Goal: Task Accomplishment & Management: Use online tool/utility

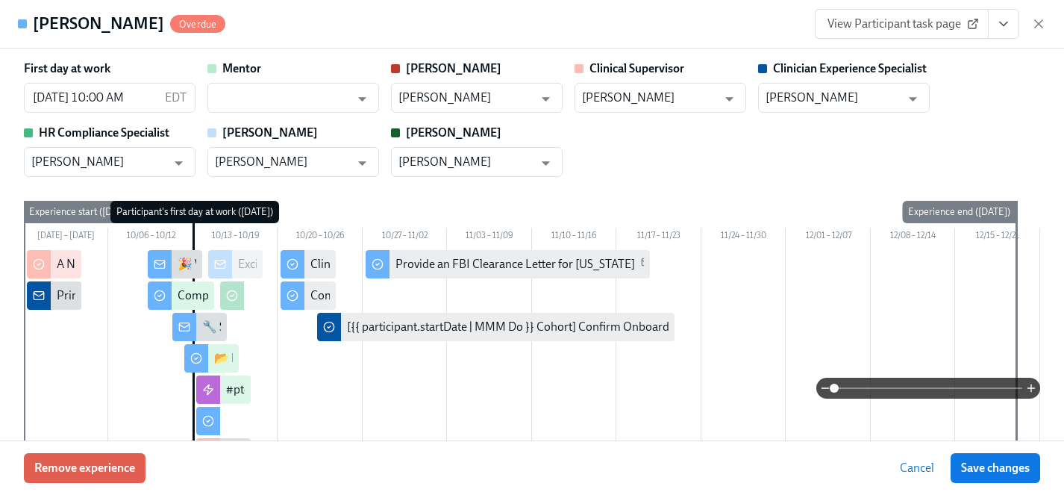
scroll to position [2149, 0]
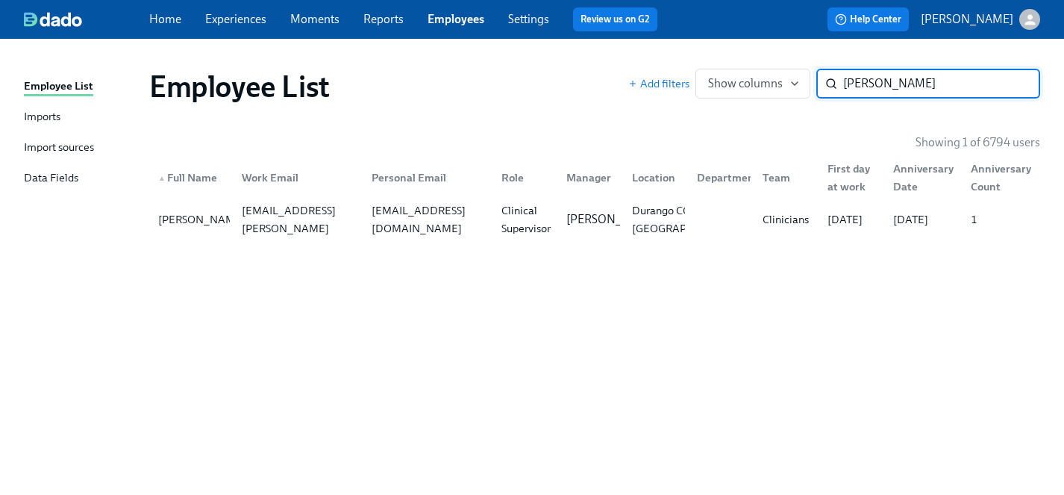
drag, startPoint x: 897, startPoint y: 74, endPoint x: 659, endPoint y: 73, distance: 238.0
click at [659, 73] on div "Add filters Show columns shayna ​" at bounding box center [834, 84] width 412 height 30
drag, startPoint x: 925, startPoint y: 84, endPoint x: 733, endPoint y: 80, distance: 192.5
click at [733, 80] on div "Add filters Show columns shayna ​" at bounding box center [834, 84] width 412 height 30
type input "pooja"
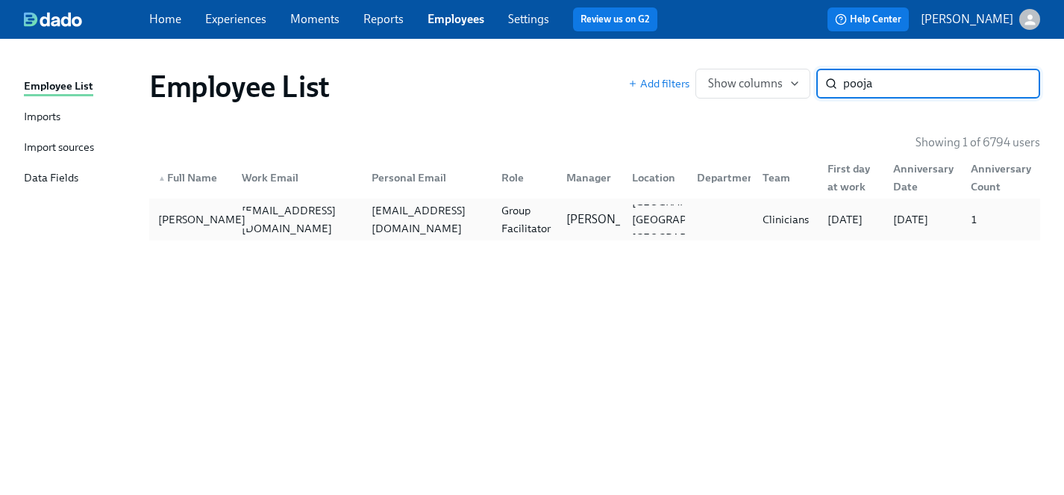
click at [177, 217] on div "Pooja Bhula" at bounding box center [201, 219] width 99 height 18
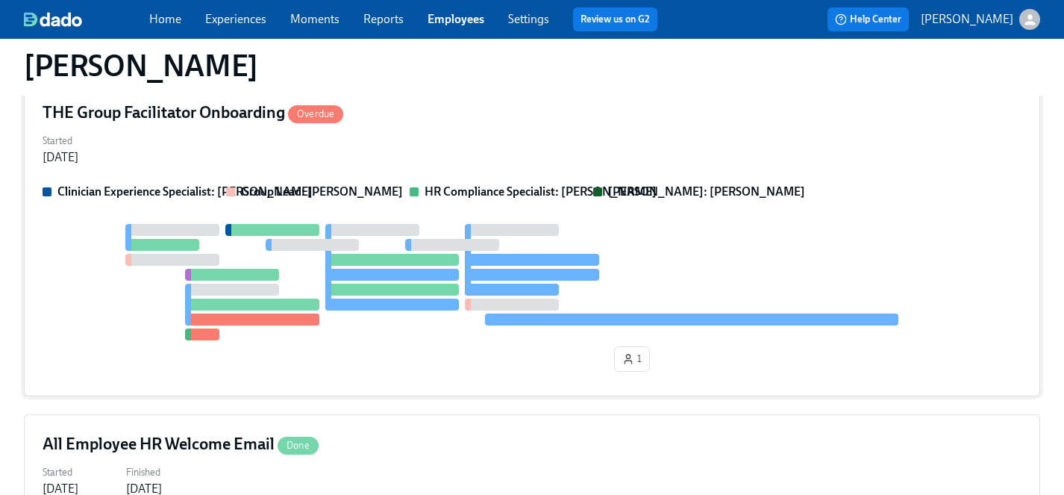
scroll to position [601, 0]
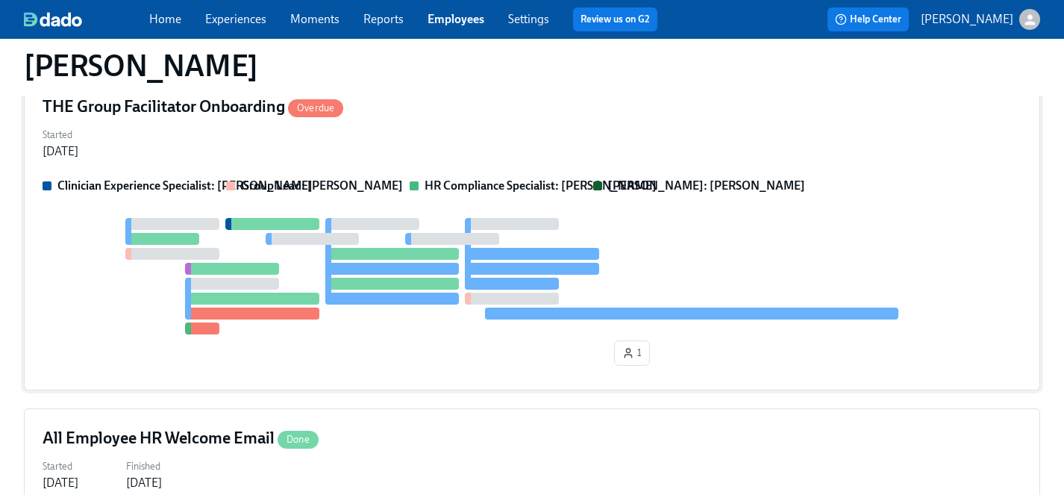
click at [137, 298] on div at bounding box center [532, 276] width 979 height 116
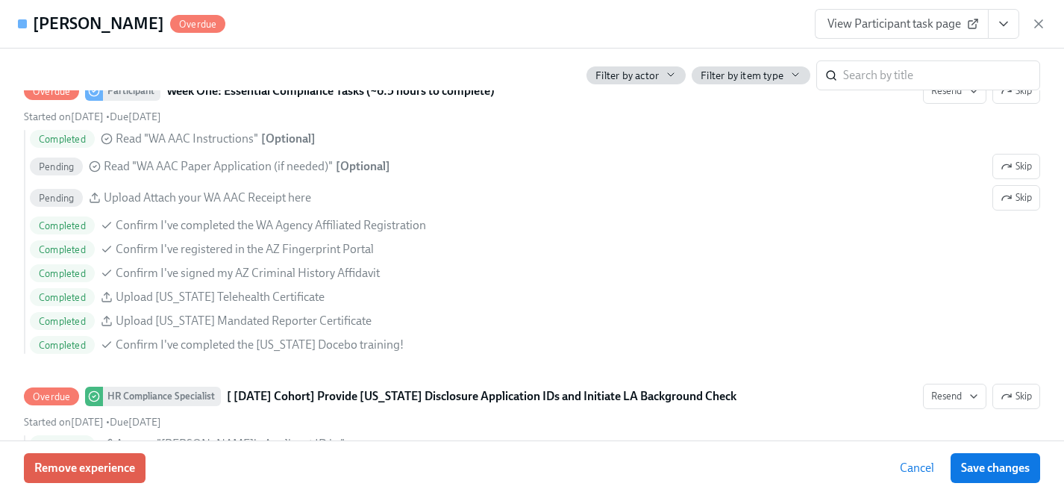
scroll to position [1183, 0]
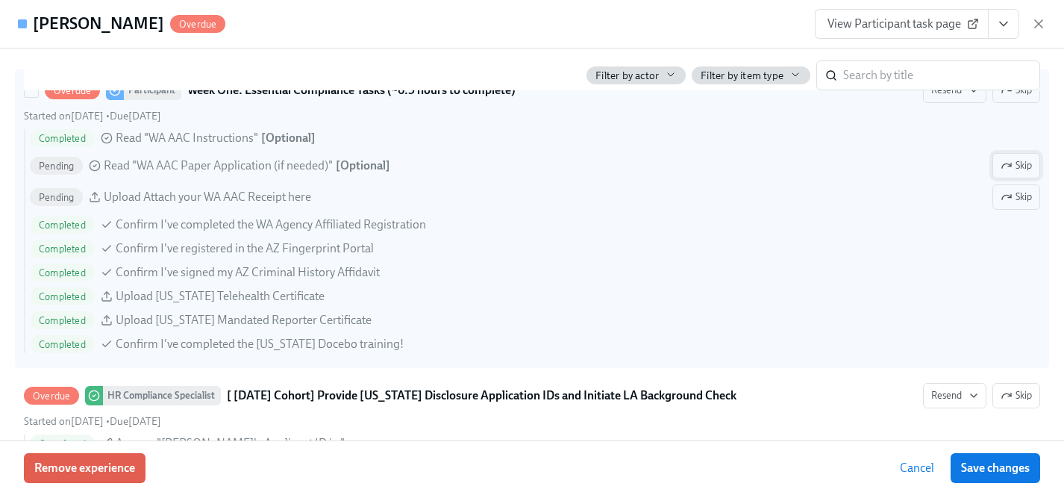
click at [1006, 166] on icon "button" at bounding box center [1006, 166] width 12 height 12
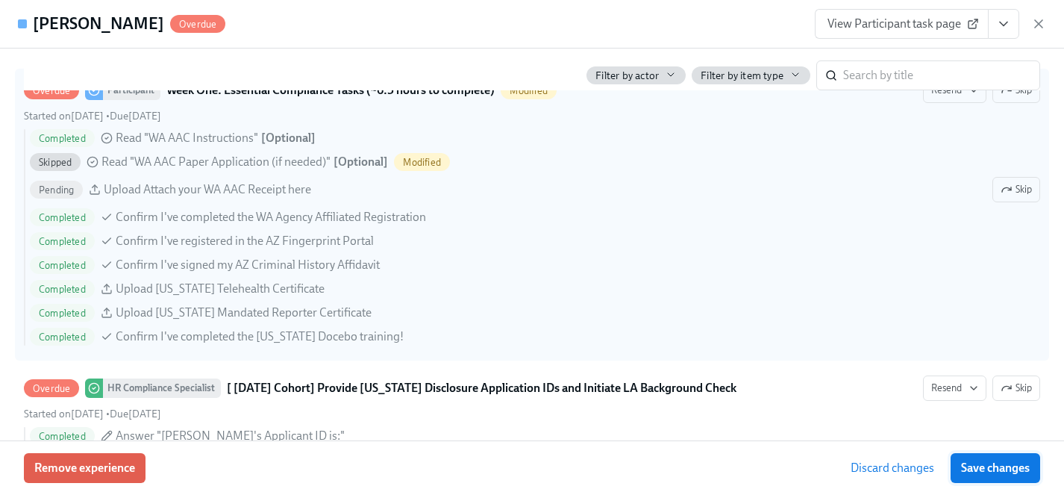
click at [999, 468] on span "Save changes" at bounding box center [995, 467] width 69 height 15
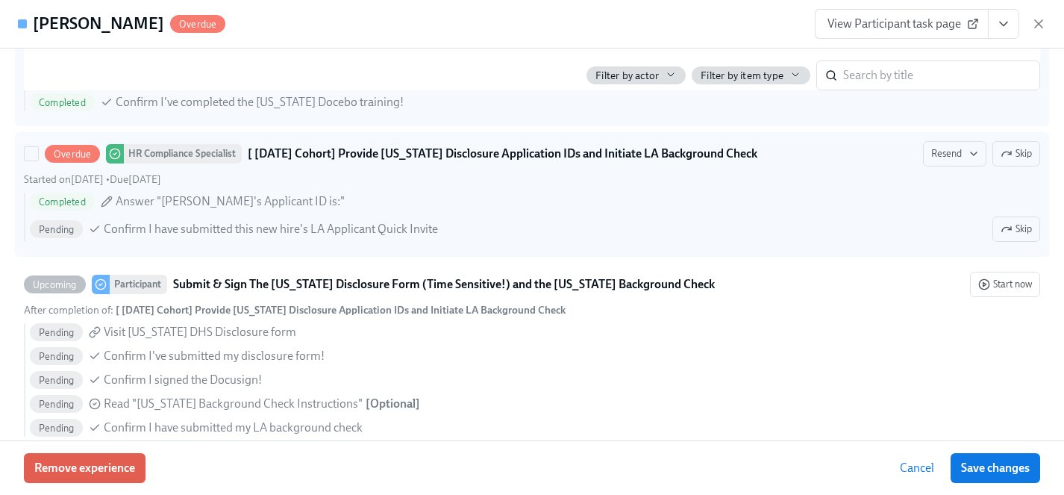
scroll to position [1421, 0]
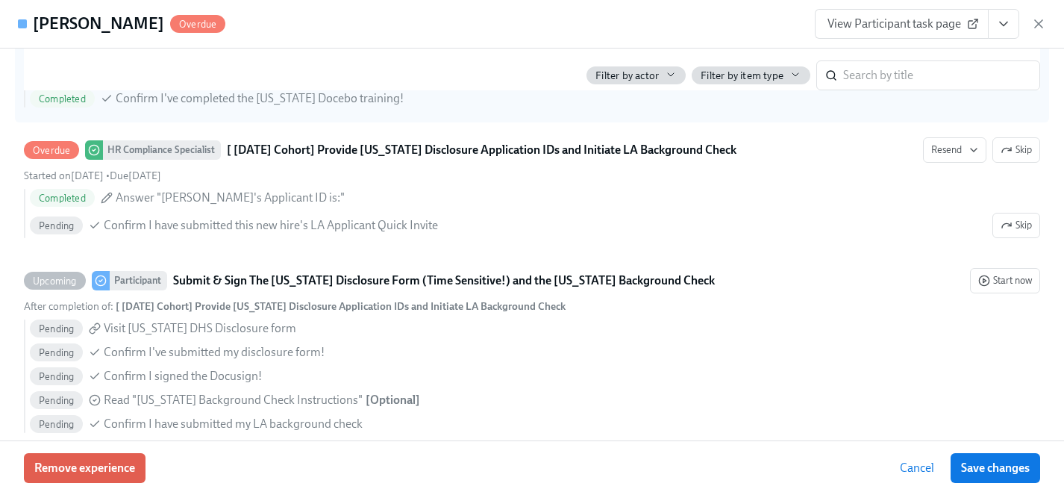
click at [1000, 16] on icon "View task page" at bounding box center [1003, 23] width 15 height 15
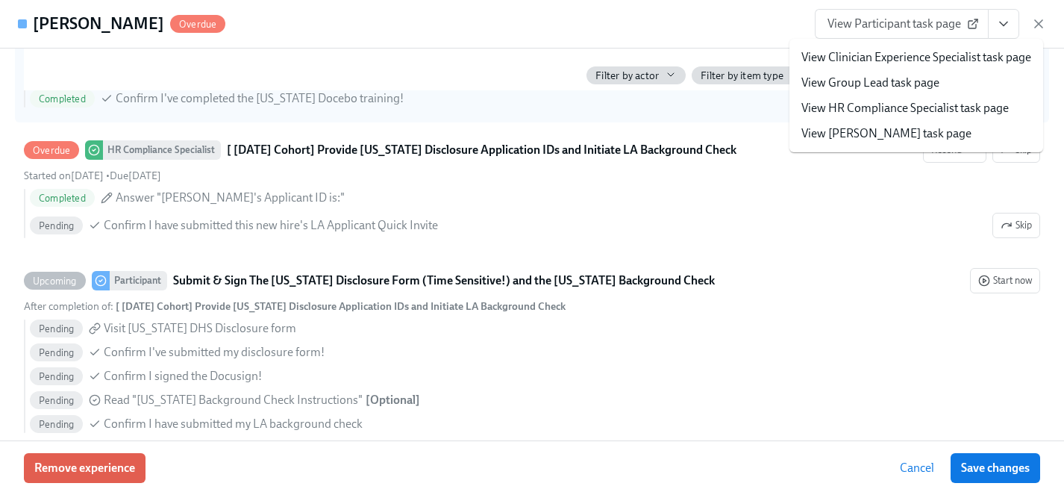
click at [859, 110] on link "View HR Compliance Specialist task page" at bounding box center [904, 108] width 207 height 16
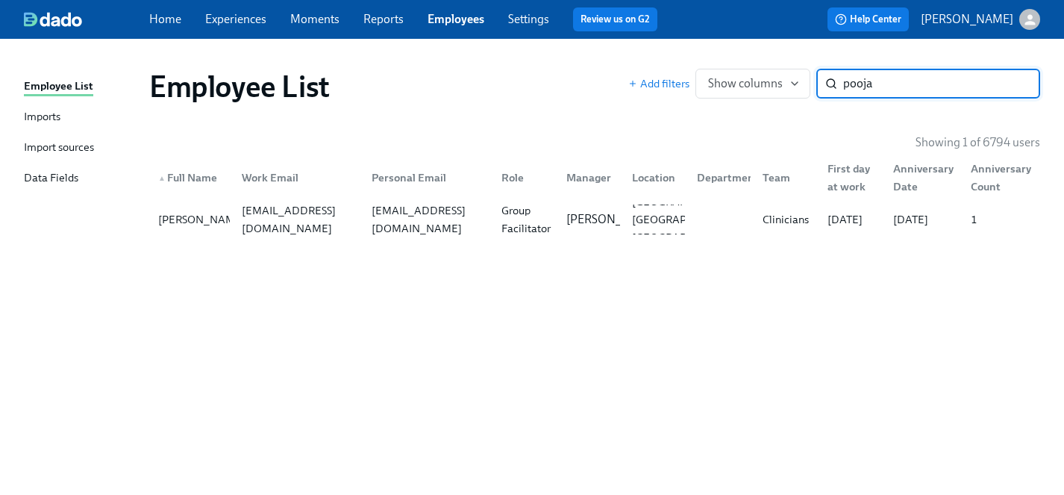
click at [236, 19] on link "Experiences" at bounding box center [235, 19] width 61 height 14
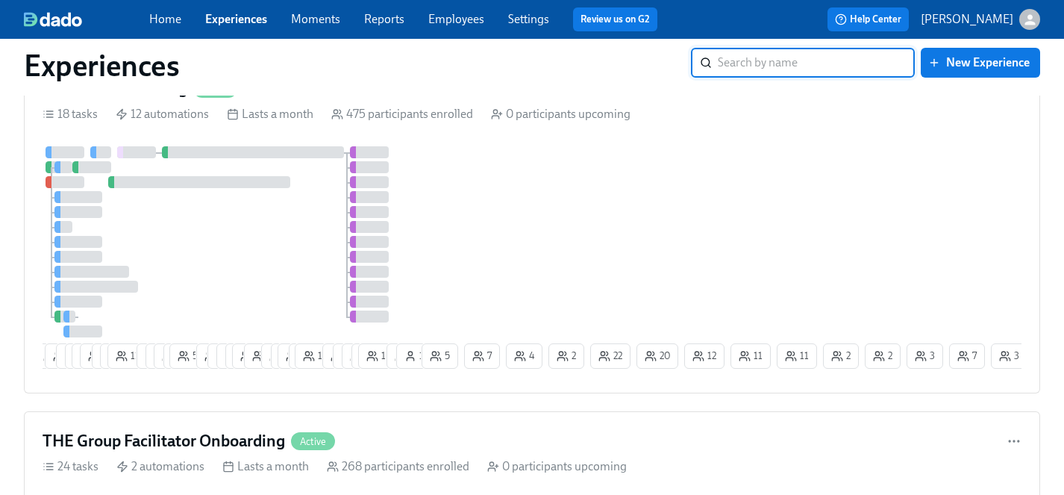
scroll to position [1360, 0]
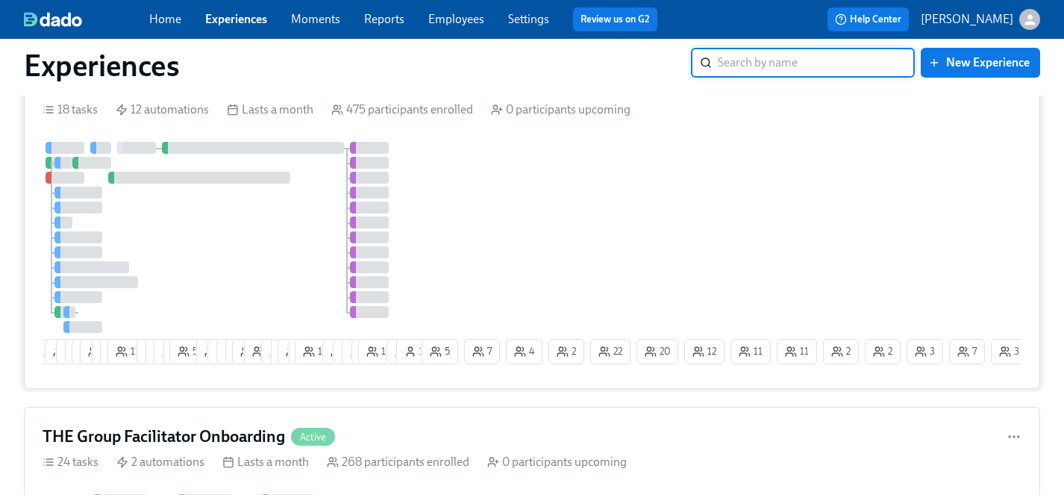
click at [473, 198] on div "3 16 21 3 1 13 10 4 8 11 7 4 6 5 53 10 6 8 9 18 2 9 2 14 2 16 12 6 6 3 11 8 1 5…" at bounding box center [532, 256] width 979 height 228
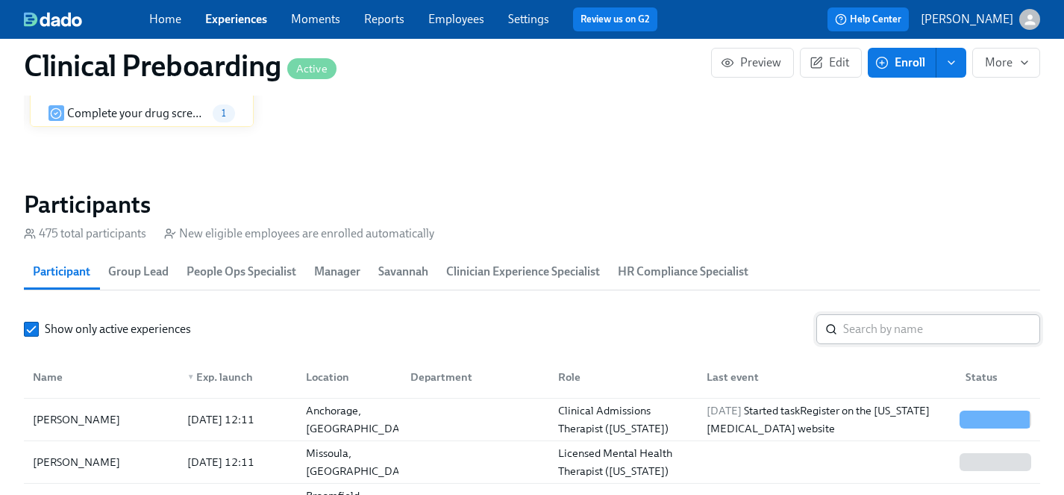
scroll to position [1656, 0]
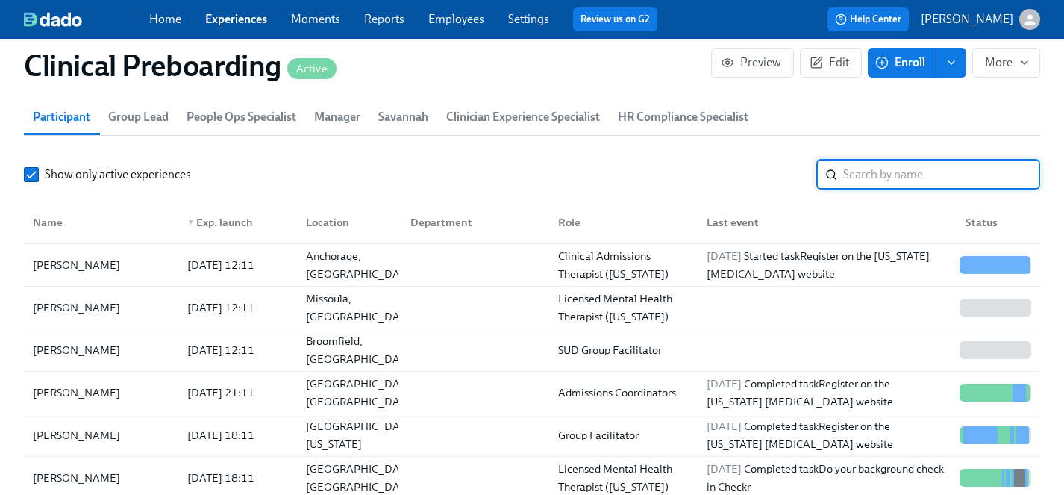
click at [892, 175] on input "search" at bounding box center [941, 175] width 197 height 30
type input "evere"
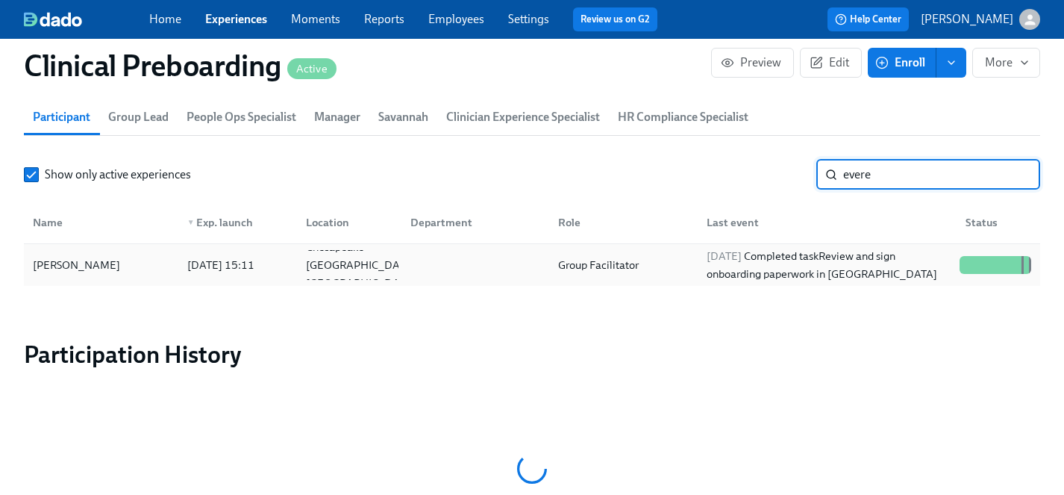
scroll to position [0, 18775]
click at [1018, 175] on input "evere" at bounding box center [941, 175] width 197 height 30
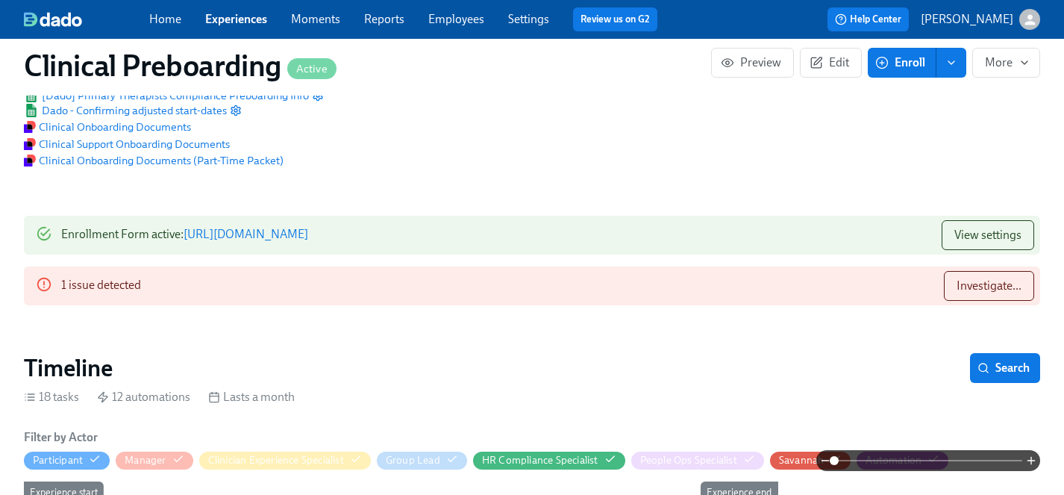
scroll to position [34, 0]
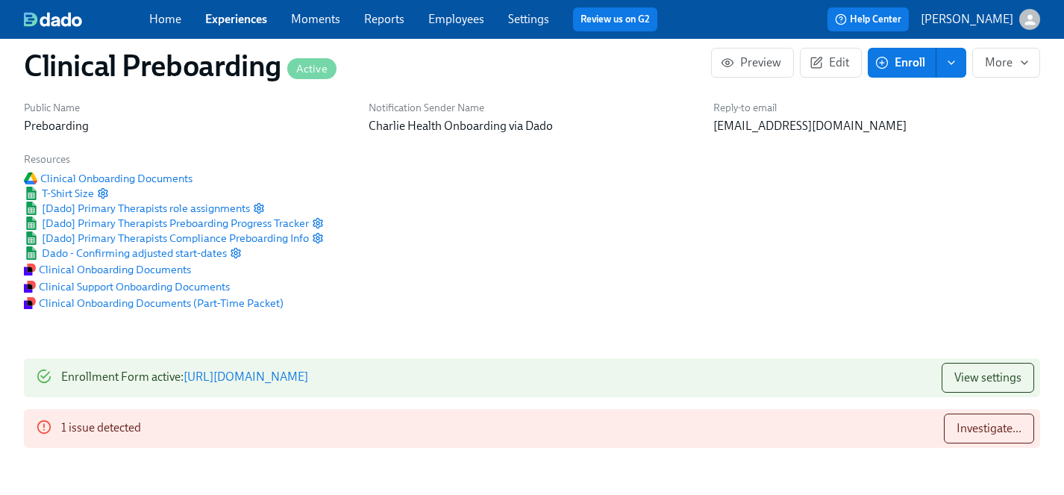
click at [450, 13] on link "Employees" at bounding box center [456, 19] width 56 height 14
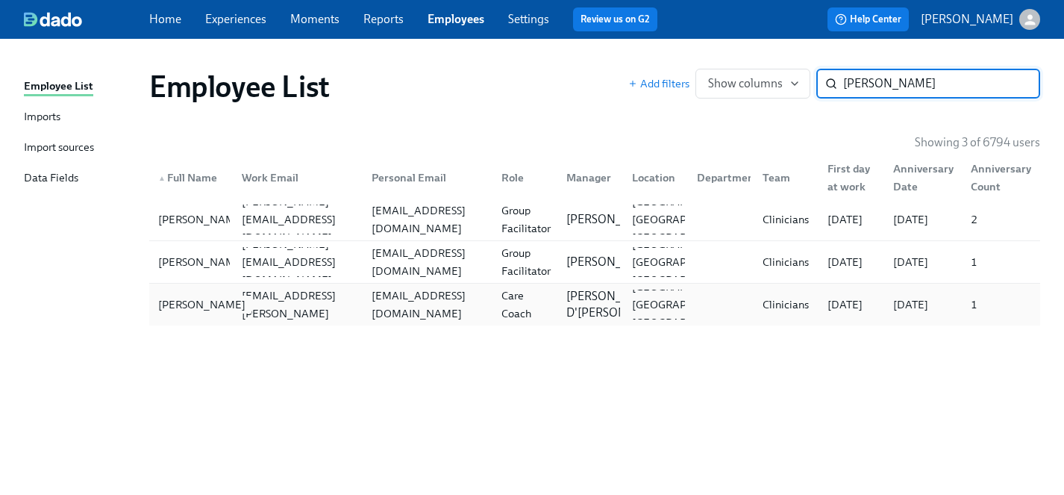
type input "stephanie l"
click at [174, 307] on div "Stephanie Lomax" at bounding box center [201, 304] width 99 height 18
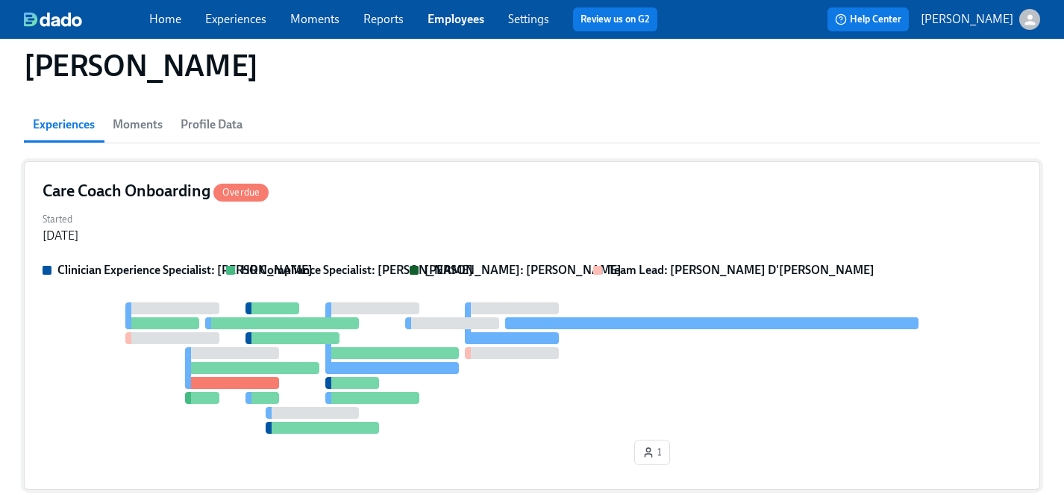
scroll to position [113, 0]
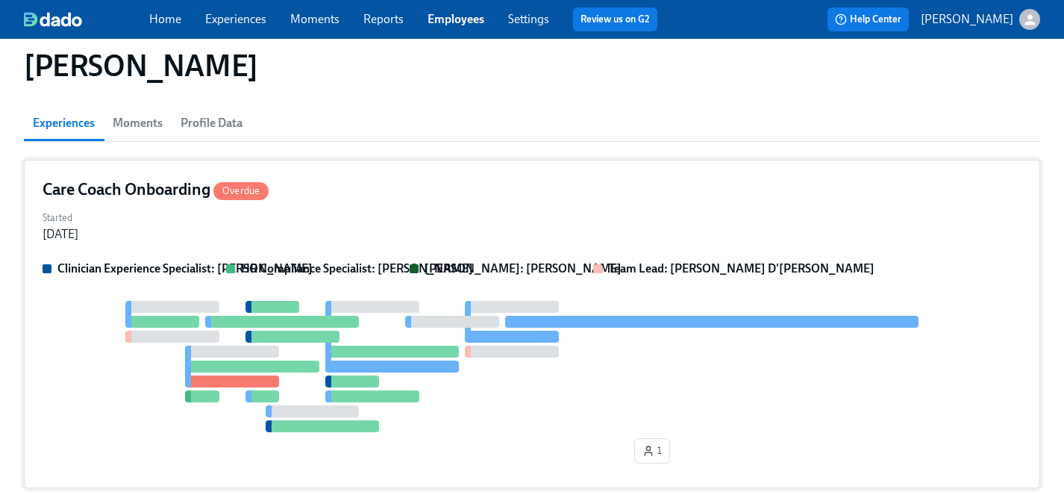
click at [422, 221] on div "Started Sep 18, 2025" at bounding box center [532, 225] width 979 height 36
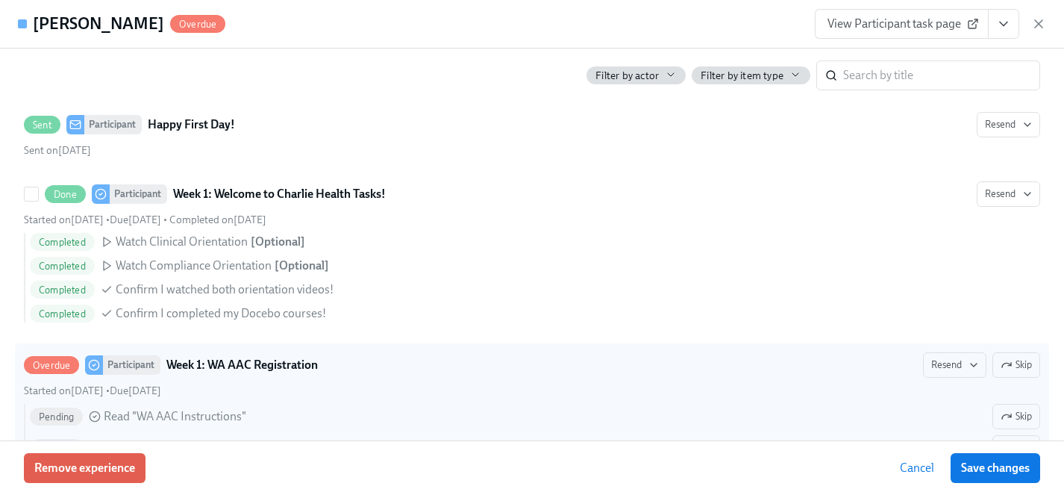
scroll to position [877, 0]
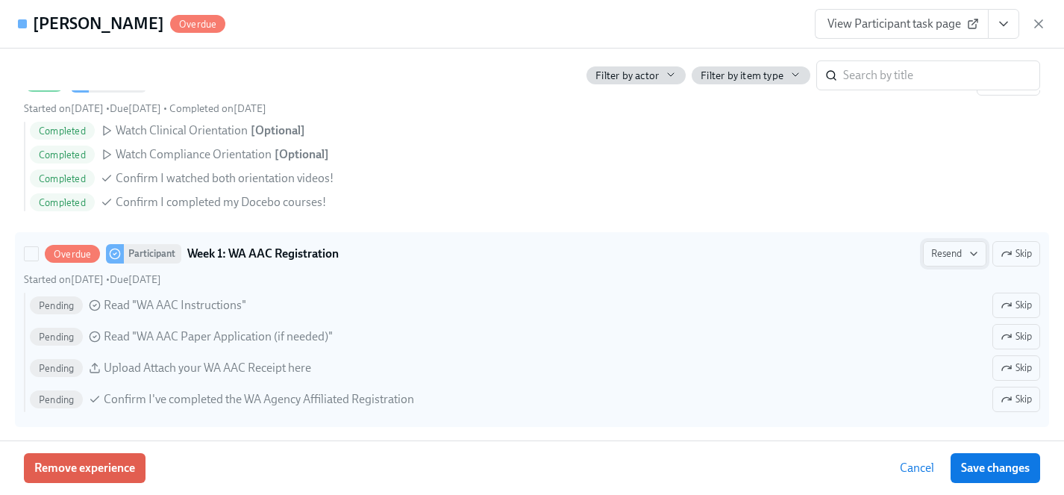
click at [968, 252] on icon "button" at bounding box center [974, 254] width 12 height 12
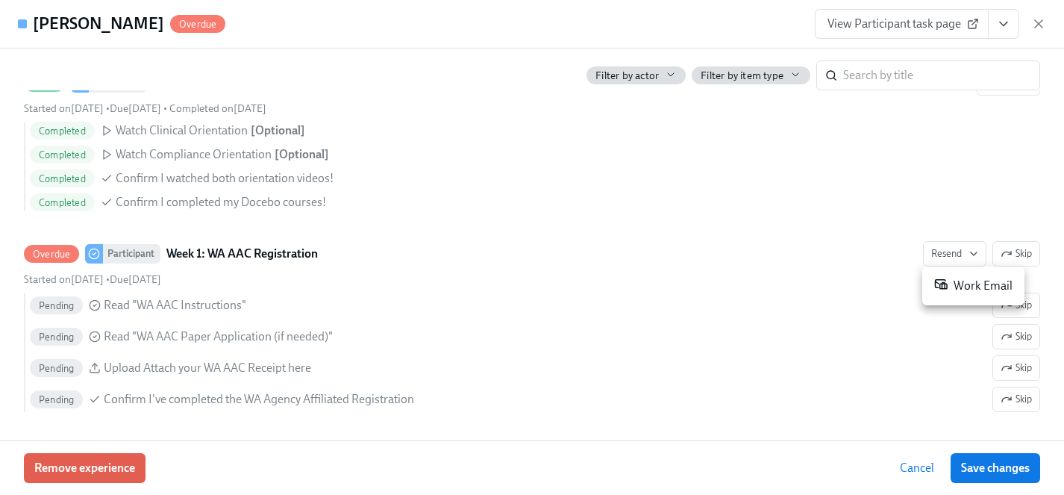
click at [977, 286] on div "Work Email" at bounding box center [973, 286] width 78 height 18
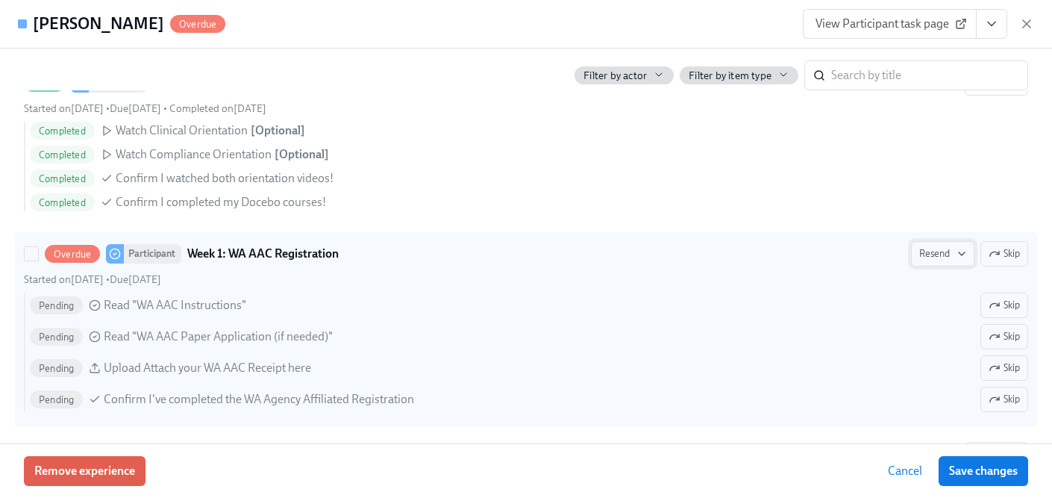
click at [960, 255] on icon "button" at bounding box center [962, 254] width 12 height 12
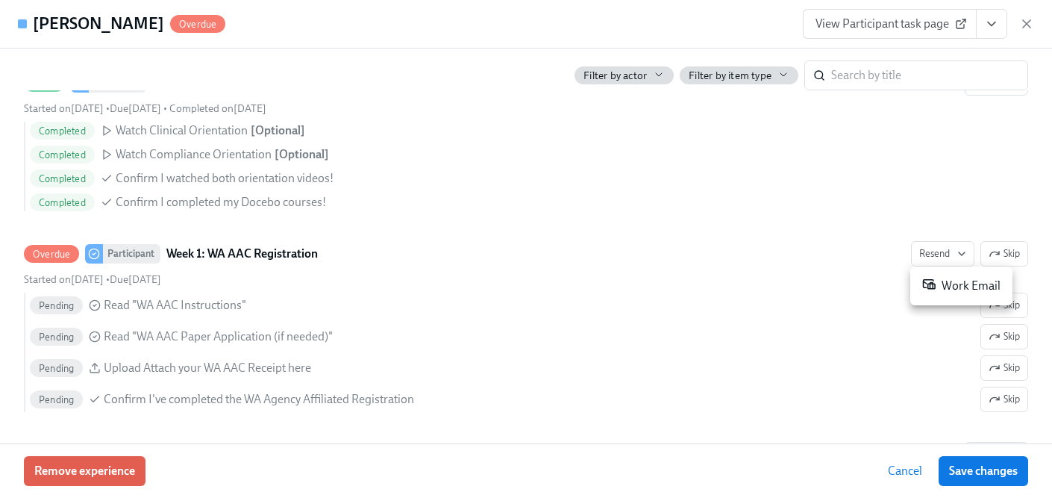
click at [679, 215] on div at bounding box center [526, 249] width 1052 height 498
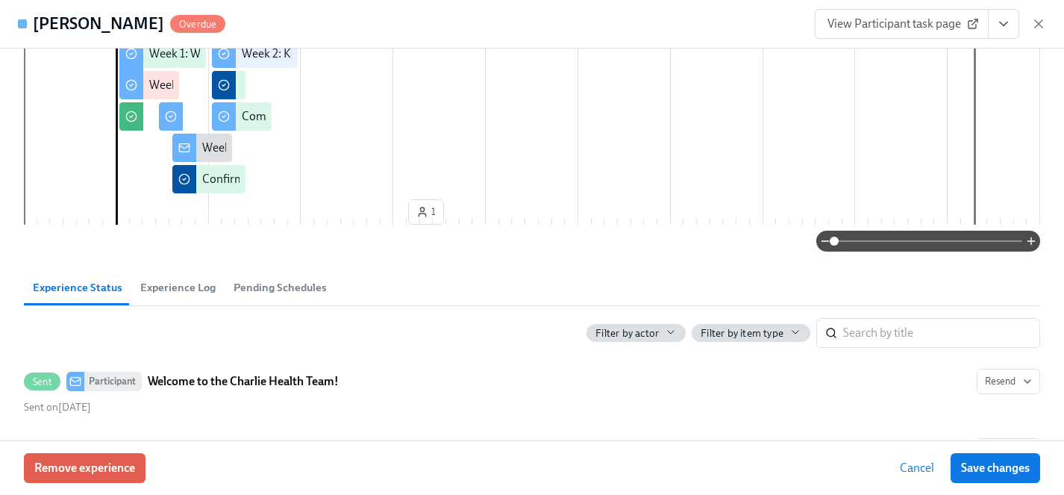
scroll to position [0, 0]
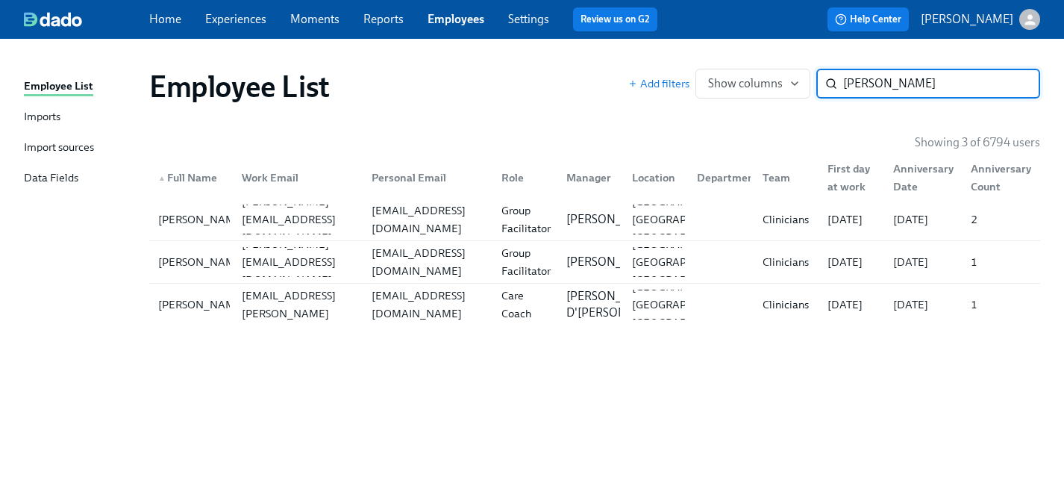
drag, startPoint x: 929, startPoint y: 88, endPoint x: 692, endPoint y: 73, distance: 237.7
click at [692, 73] on div "Add filters Show columns stephanie l ​" at bounding box center [834, 84] width 412 height 30
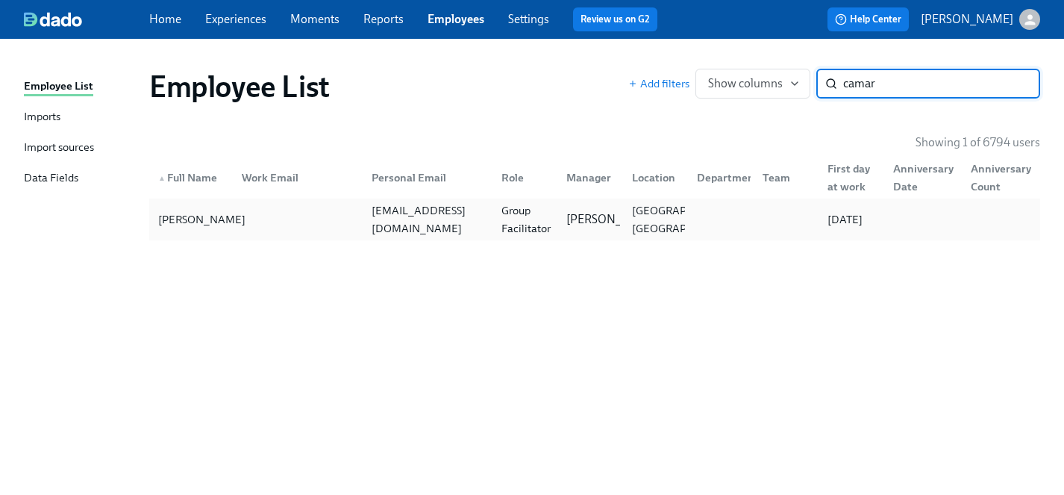
type input "camar"
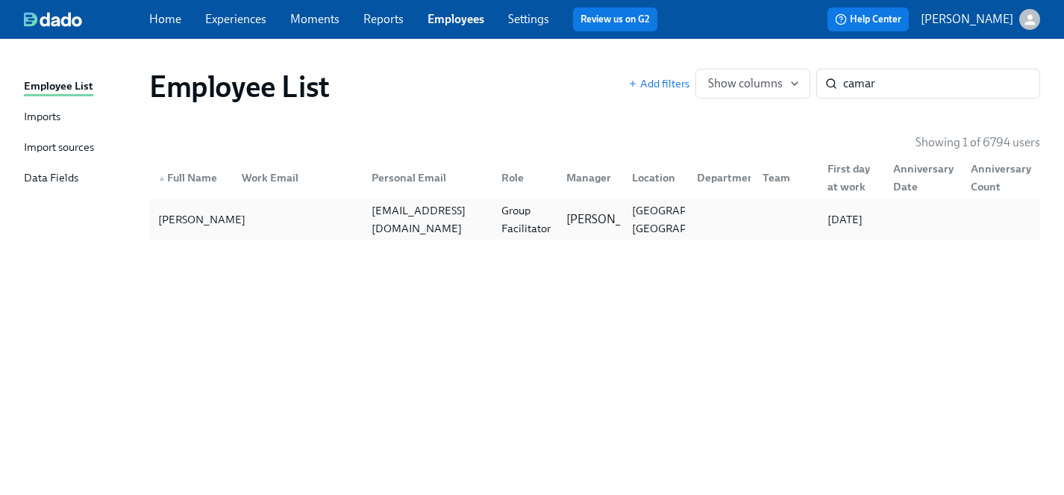
click at [178, 228] on div "Rachel Camarote" at bounding box center [201, 219] width 99 height 18
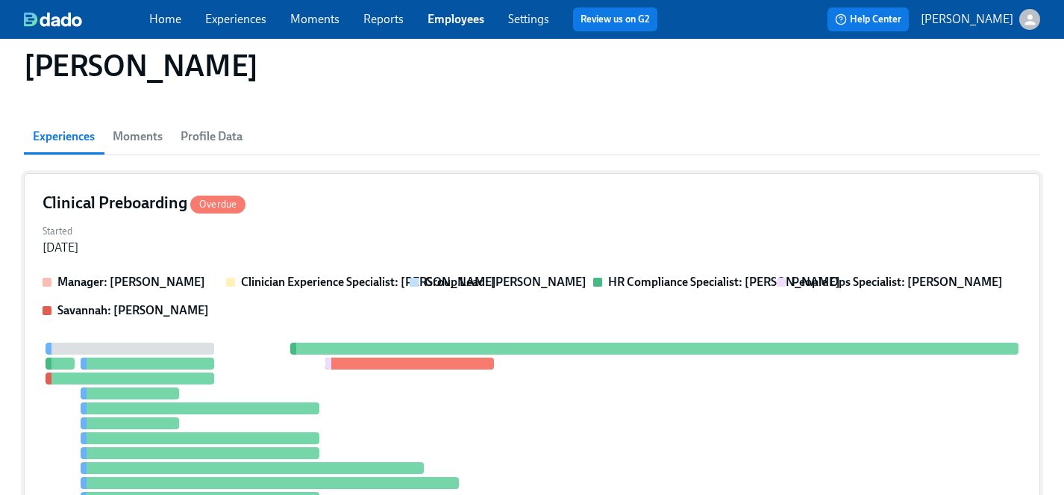
scroll to position [105, 0]
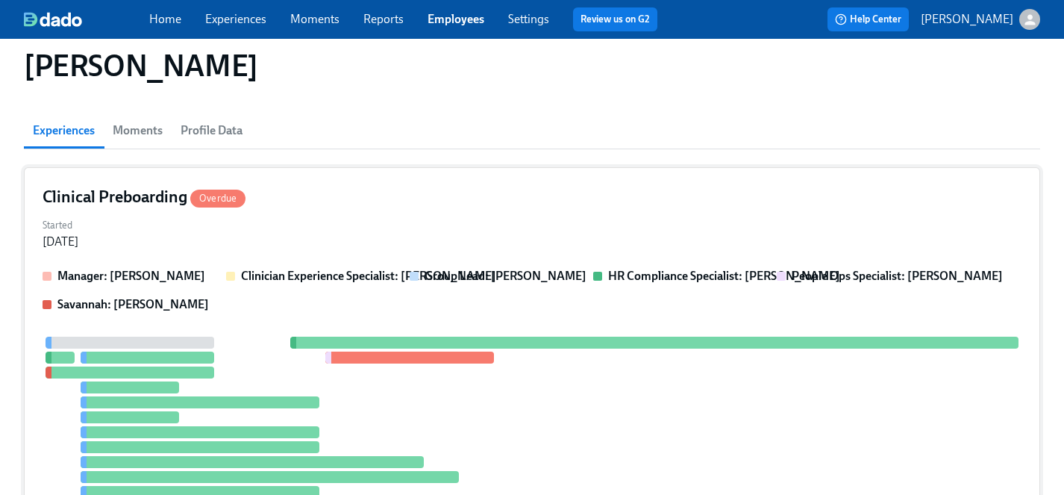
click at [266, 319] on div "Manager: Sara Tippey Clinician Experience Specialist: Maggie Greenawalt Group L…" at bounding box center [532, 424] width 979 height 312
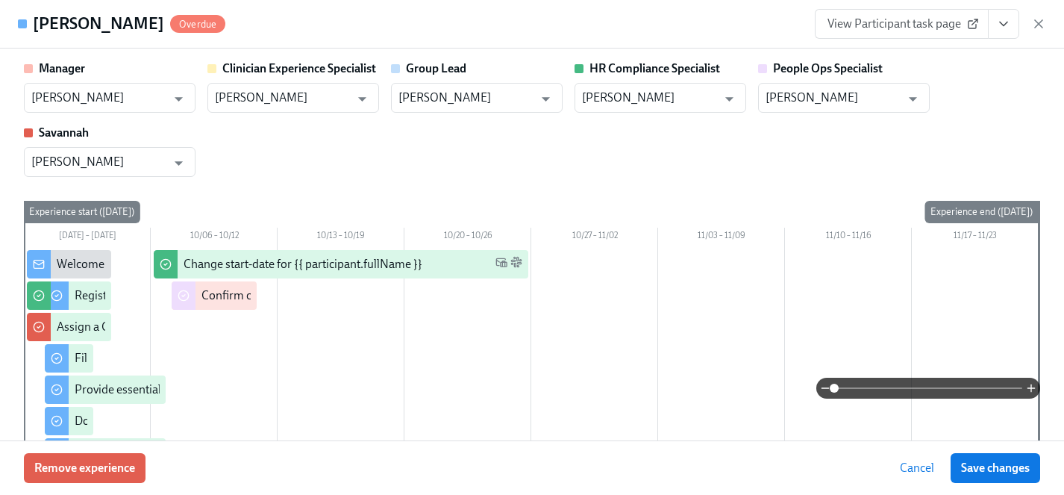
click at [1012, 24] on button "View task page" at bounding box center [1003, 24] width 31 height 30
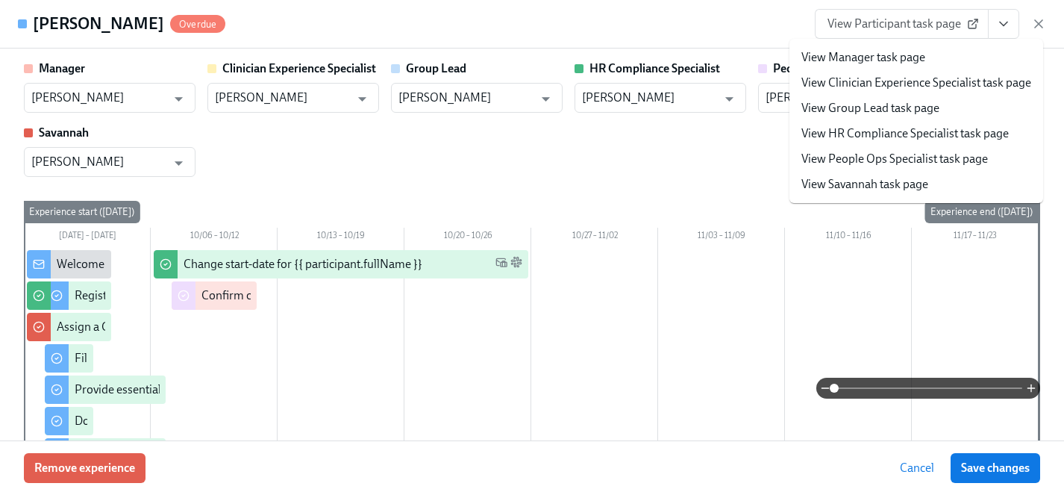
click at [860, 134] on link "View HR Compliance Specialist task page" at bounding box center [904, 133] width 207 height 16
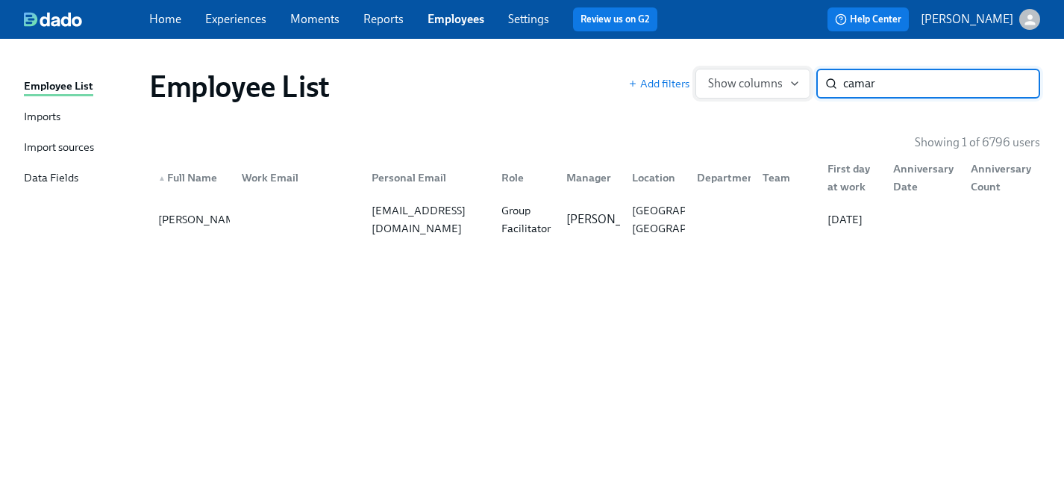
drag, startPoint x: 886, startPoint y: 82, endPoint x: 721, endPoint y: 82, distance: 164.1
click at [721, 82] on div "Add filters Show columns camar ​" at bounding box center [834, 84] width 412 height 30
type input "emma bag"
click at [188, 213] on div "Emma Bagby" at bounding box center [201, 219] width 99 height 18
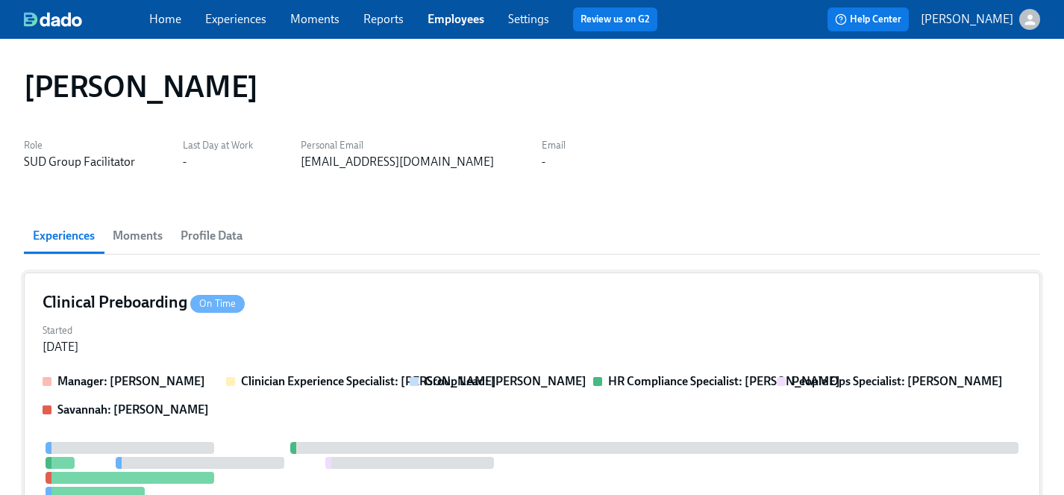
scroll to position [4, 0]
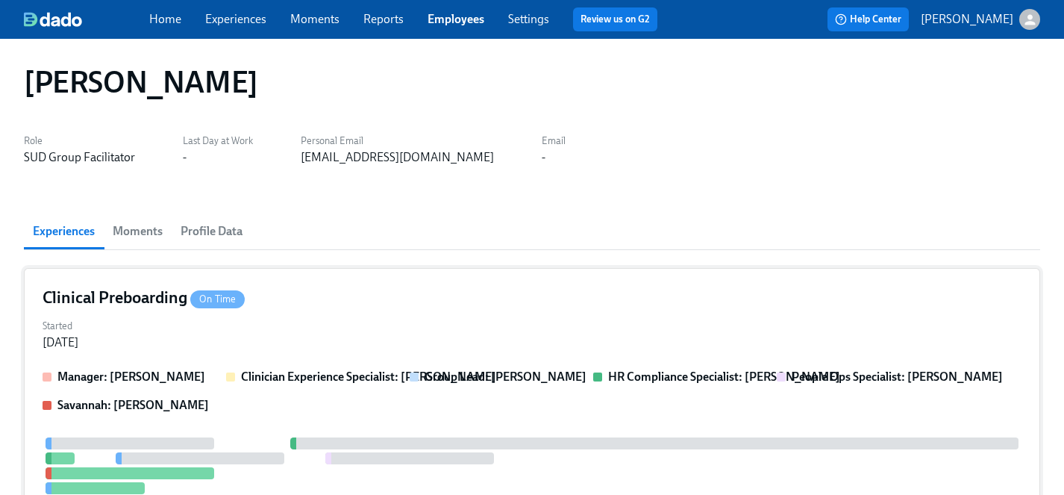
click at [298, 333] on div "Started Oct 14, 2025" at bounding box center [532, 333] width 979 height 36
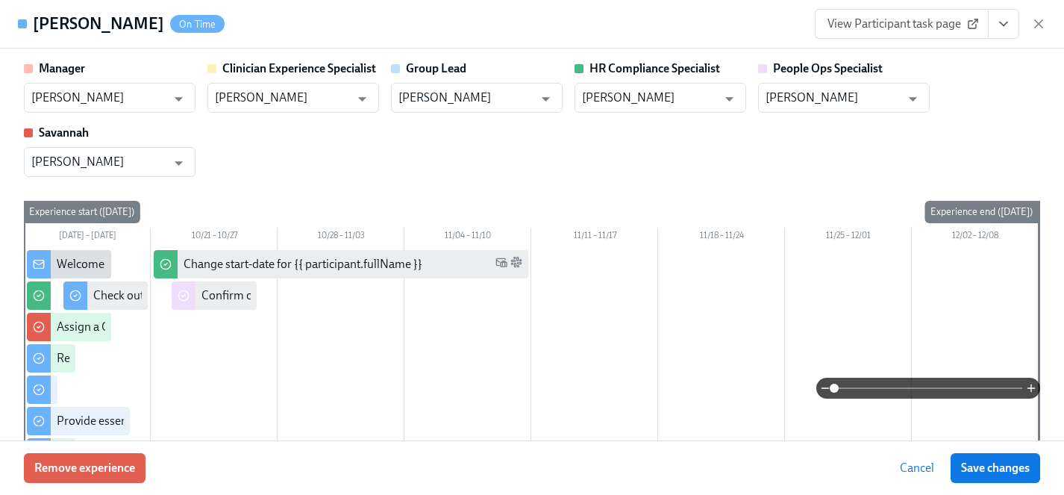
click at [944, 20] on span "View Participant task page" at bounding box center [901, 23] width 148 height 15
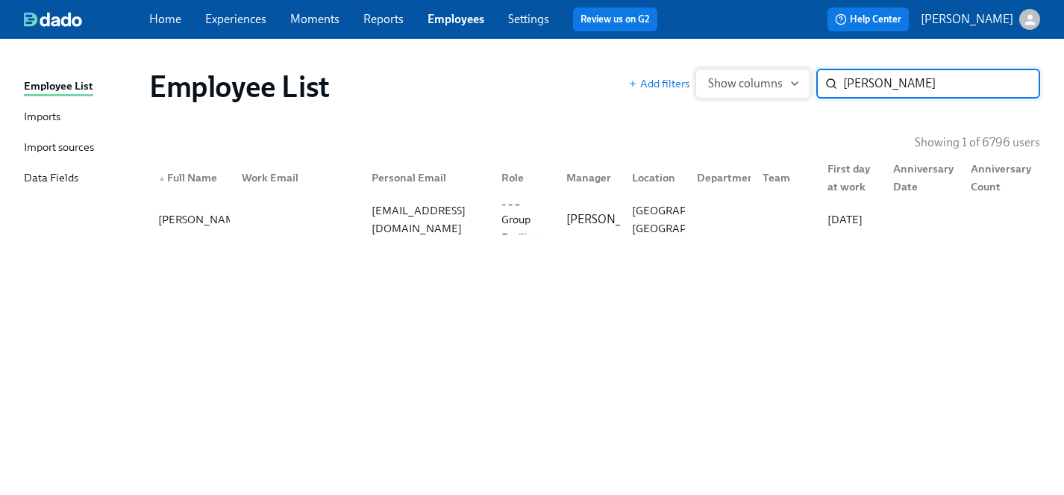
drag, startPoint x: 906, startPoint y: 84, endPoint x: 745, endPoint y: 83, distance: 161.1
click at [745, 83] on div "Add filters Show columns emma bag ​" at bounding box center [834, 84] width 412 height 30
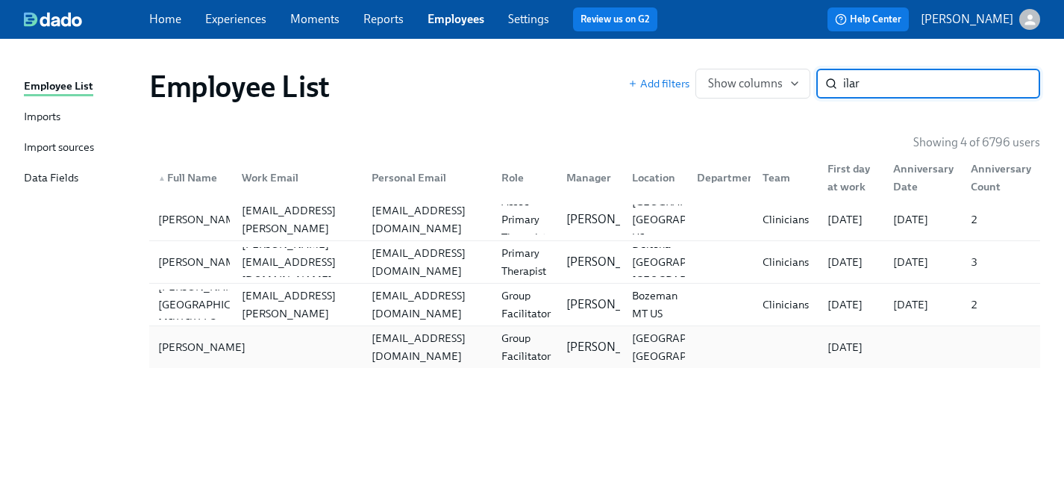
type input "ilar"
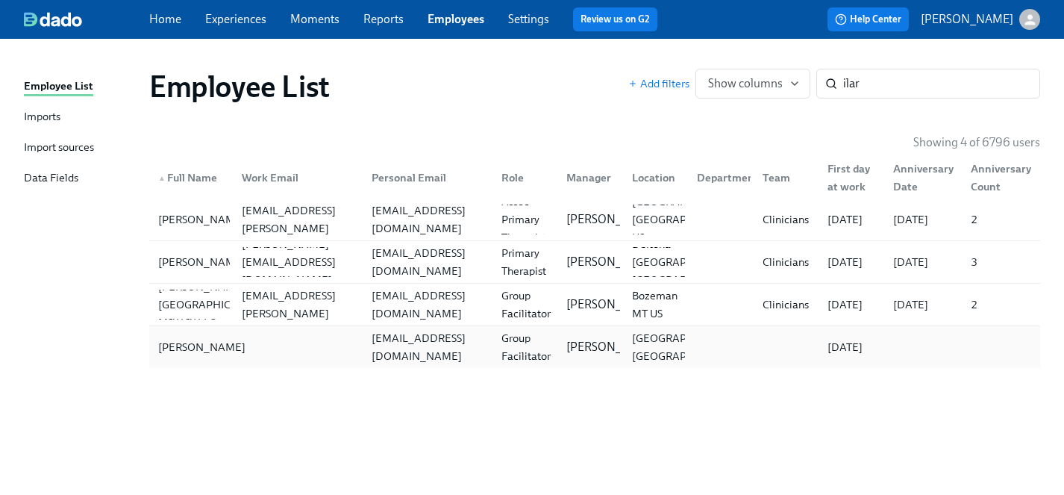
click at [174, 351] on div "Abigail Ilar- Corpuz" at bounding box center [201, 347] width 99 height 18
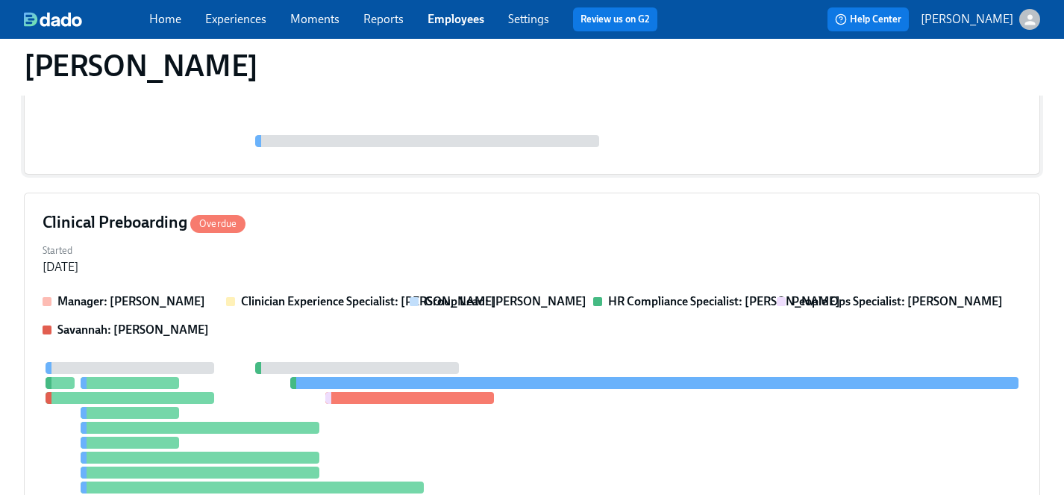
scroll to position [277, 0]
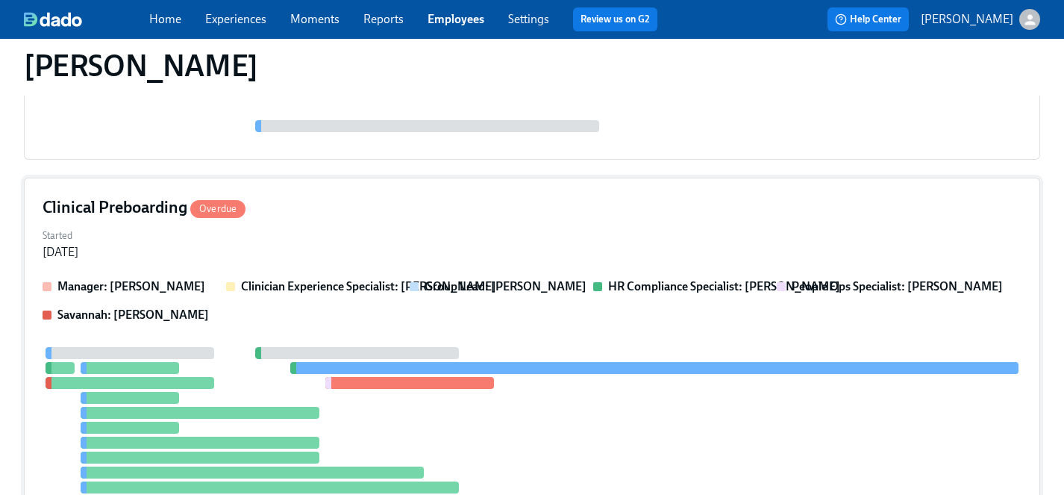
click at [401, 419] on div at bounding box center [532, 442] width 979 height 191
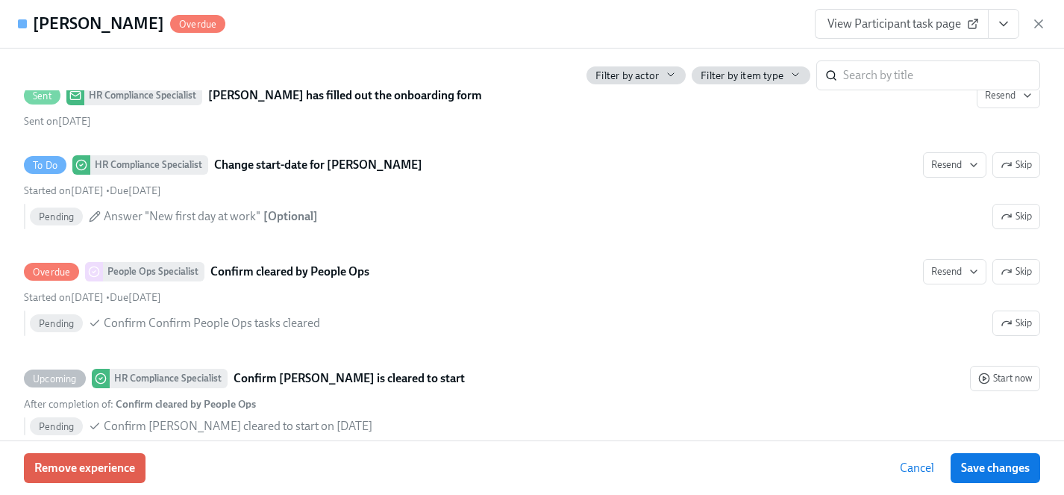
scroll to position [2921, 0]
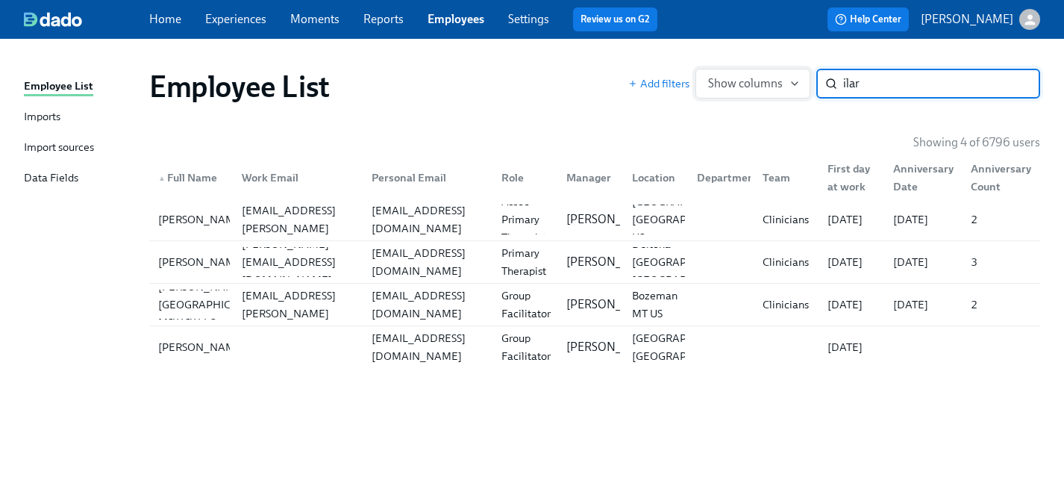
drag, startPoint x: 871, startPoint y: 87, endPoint x: 792, endPoint y: 87, distance: 79.8
click at [792, 87] on div "Add filters Show columns ilar ​" at bounding box center [834, 84] width 412 height 30
type input "brandon cal"
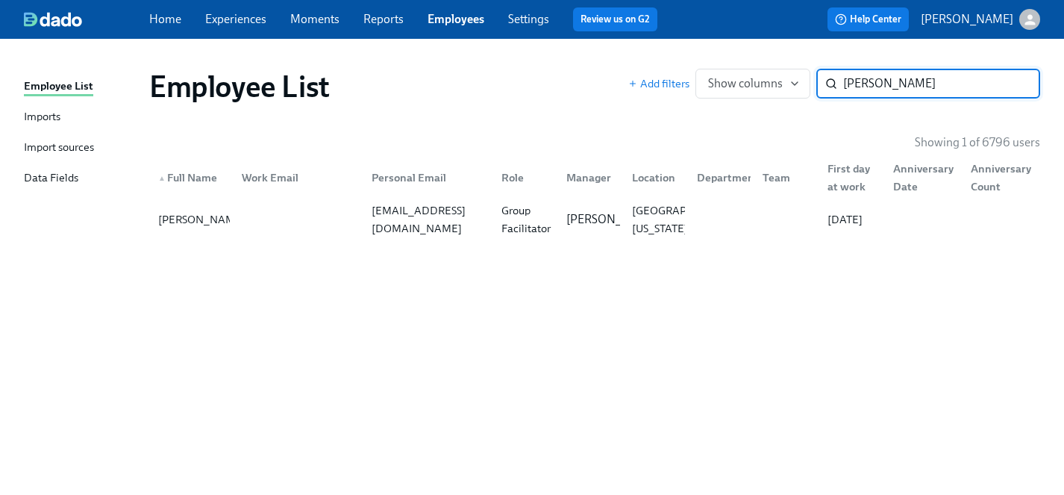
click at [1016, 82] on input "brandon cal" at bounding box center [941, 84] width 197 height 30
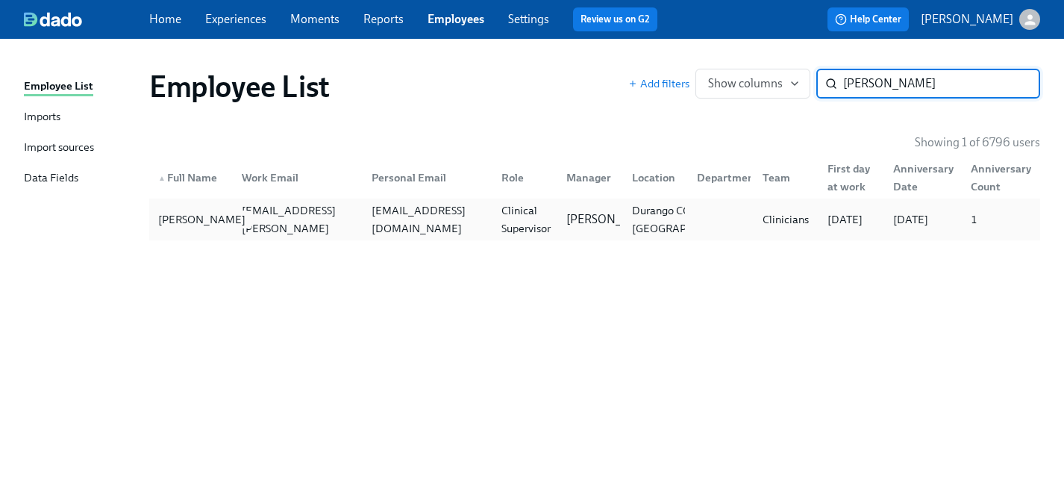
type input "shayna"
click at [176, 213] on div "Shayna Carter" at bounding box center [201, 219] width 99 height 18
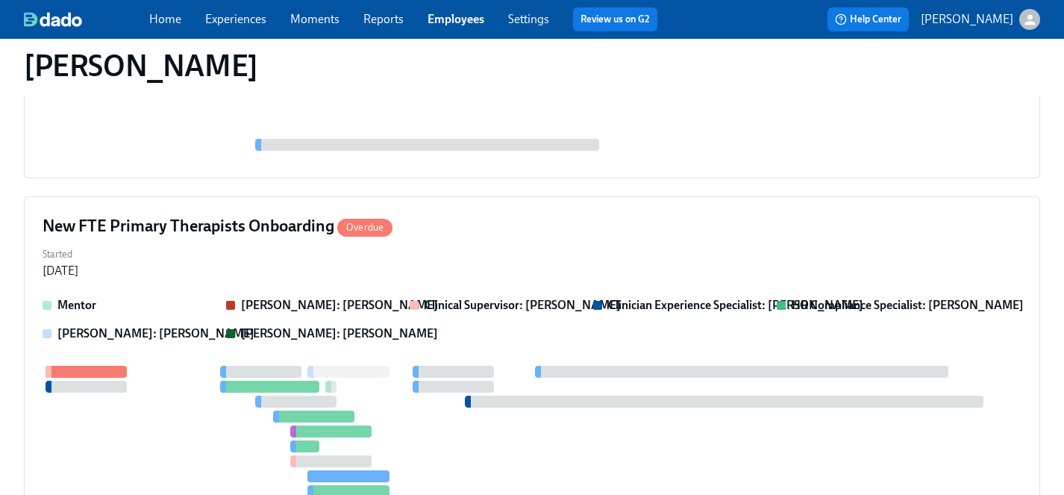
scroll to position [310, 0]
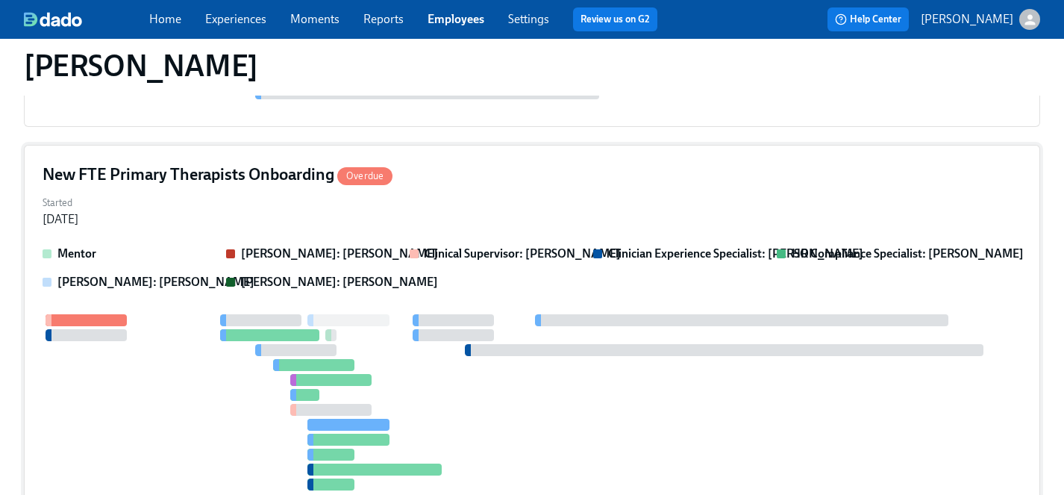
click at [401, 346] on div at bounding box center [532, 402] width 979 height 176
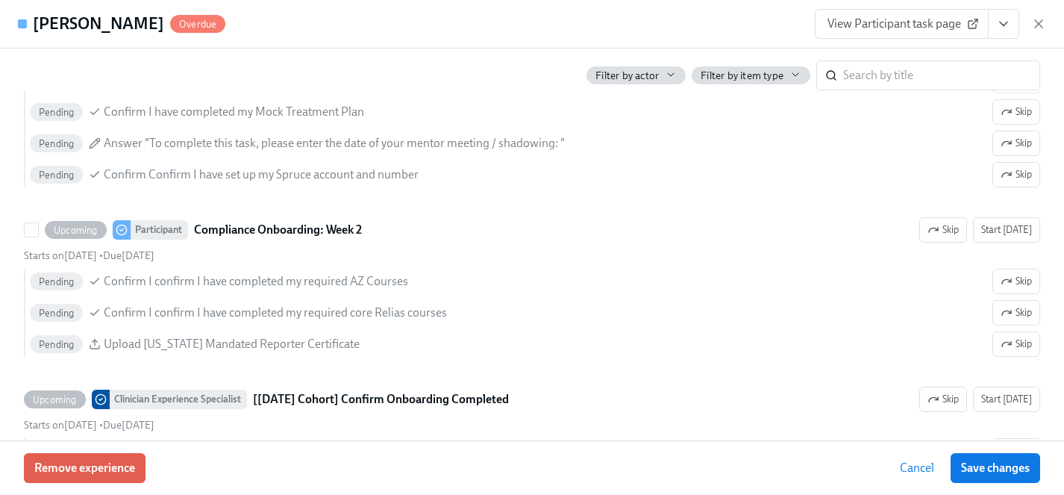
scroll to position [3240, 0]
click at [892, 13] on link "View Participant task page" at bounding box center [902, 24] width 174 height 30
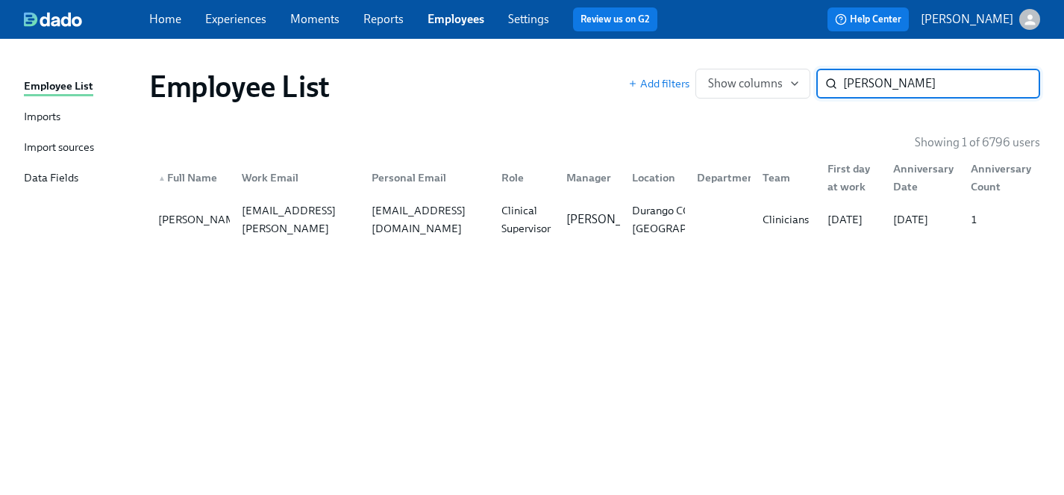
click at [251, 22] on link "Experiences" at bounding box center [235, 19] width 61 height 14
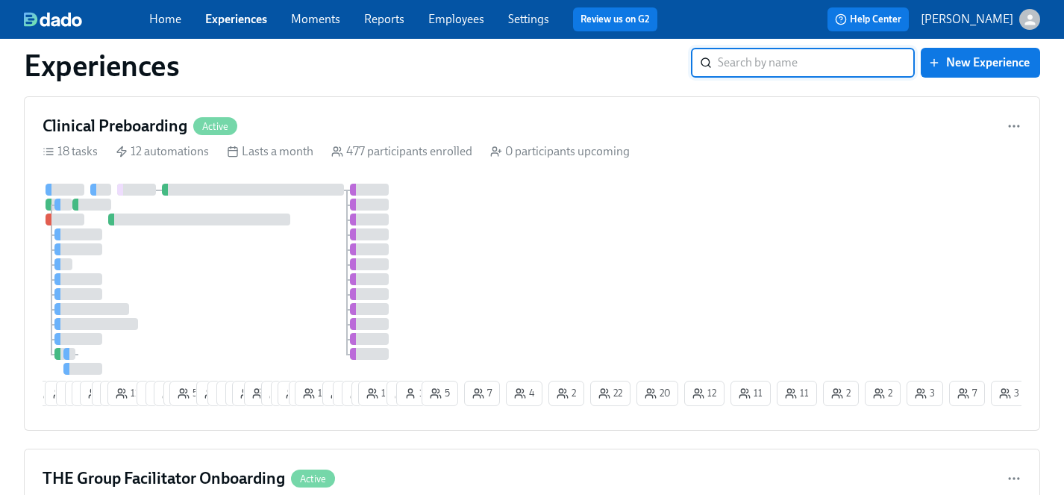
scroll to position [1344, 0]
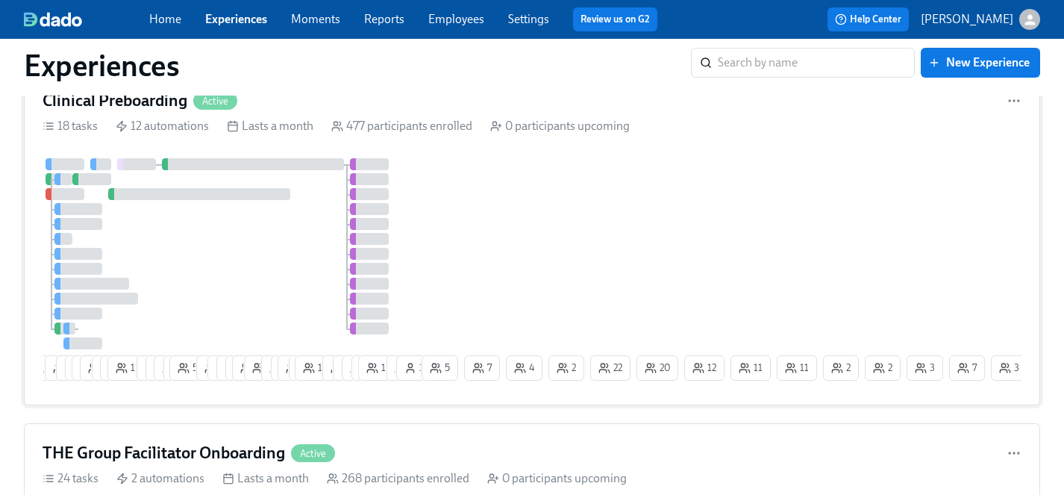
click at [471, 228] on div "5 16 21 3 1 13 10 4 8 11 7 4 6 5 53 10 6 8 9 18 2 9 2 14 2 16 12 6 6 3 11 8 1 5…" at bounding box center [532, 272] width 979 height 228
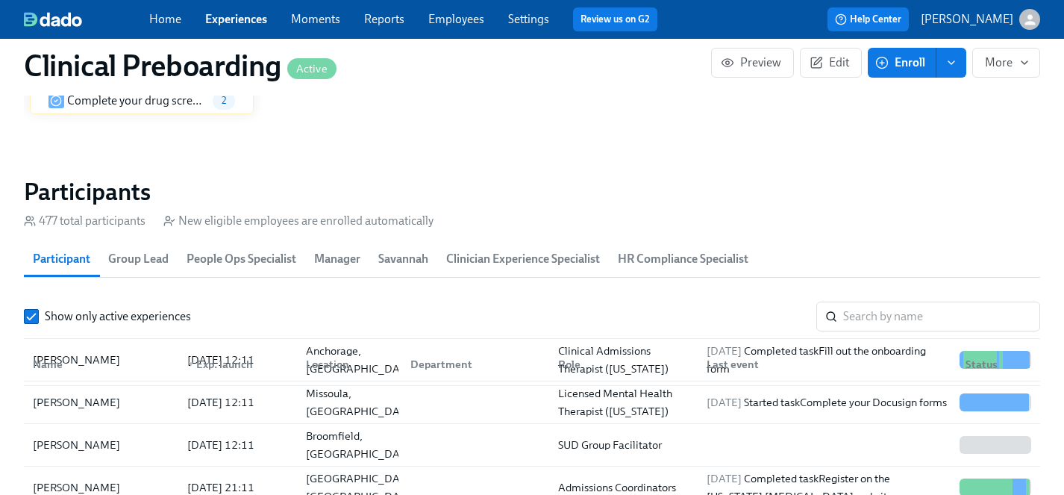
scroll to position [142, 0]
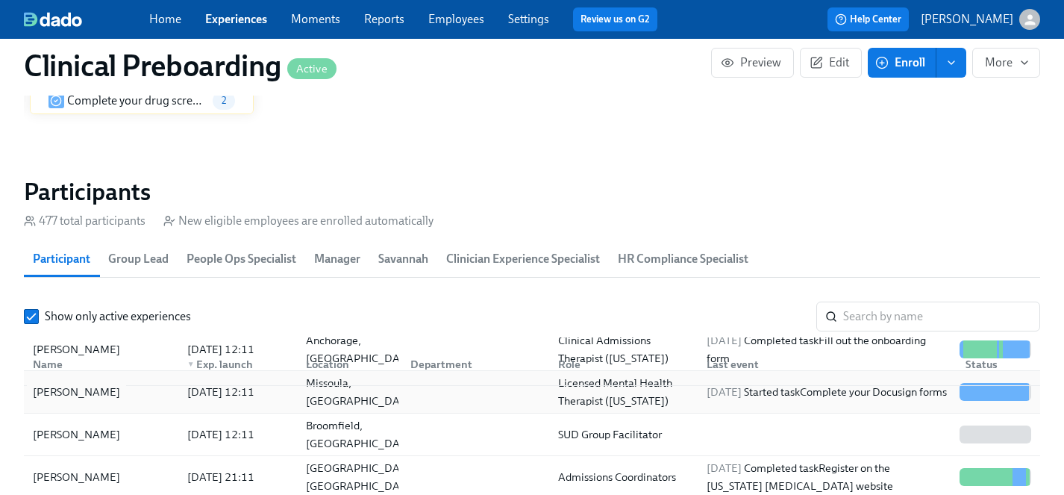
click at [86, 394] on div "Chelsea Howlett" at bounding box center [76, 392] width 99 height 18
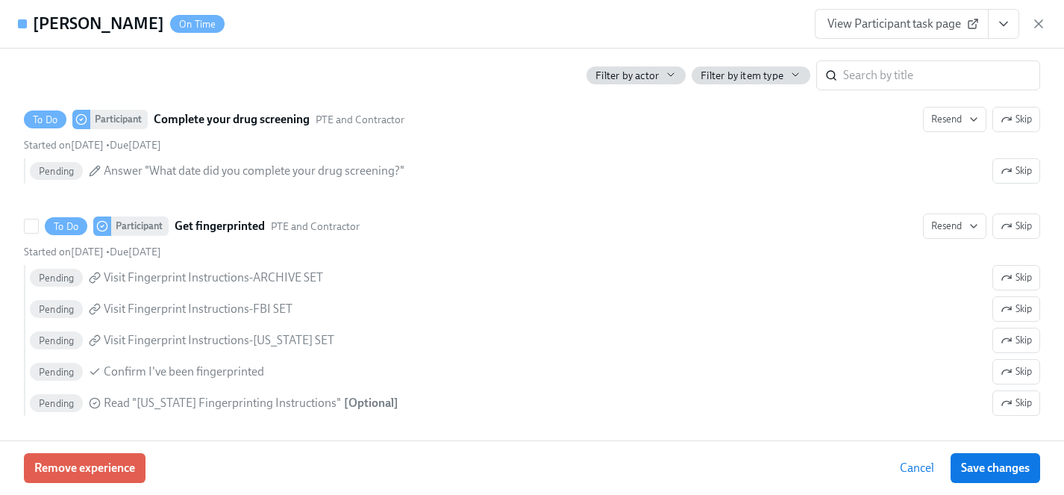
scroll to position [1984, 0]
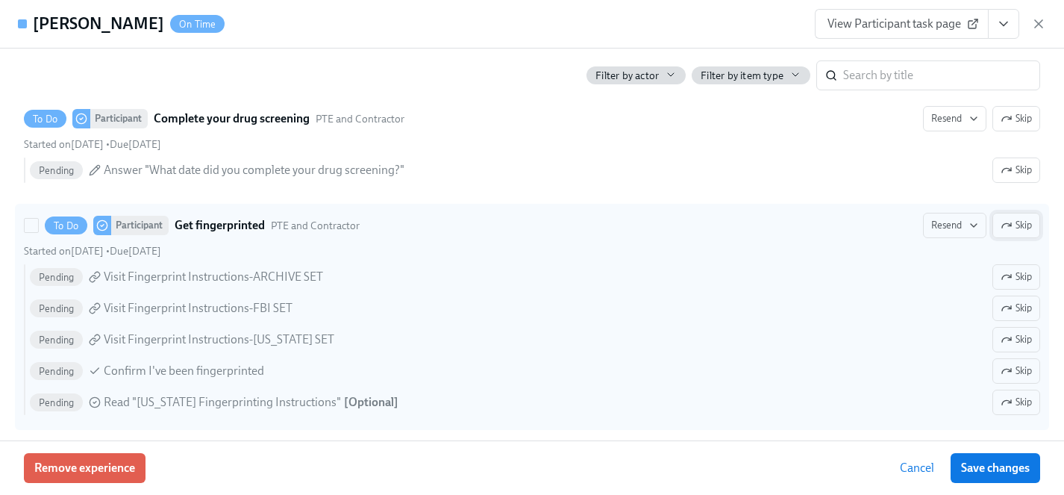
click at [1019, 225] on span "Skip" at bounding box center [1015, 225] width 31 height 15
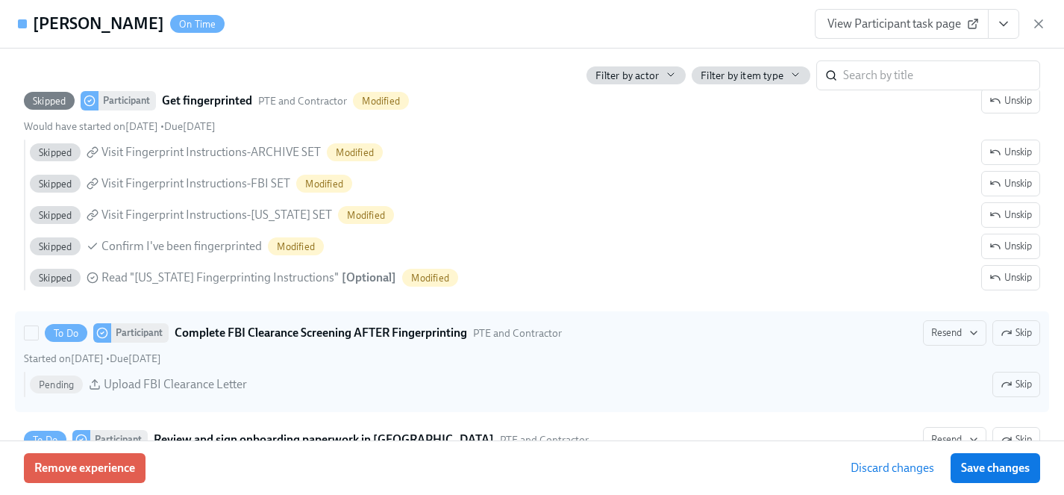
scroll to position [2140, 0]
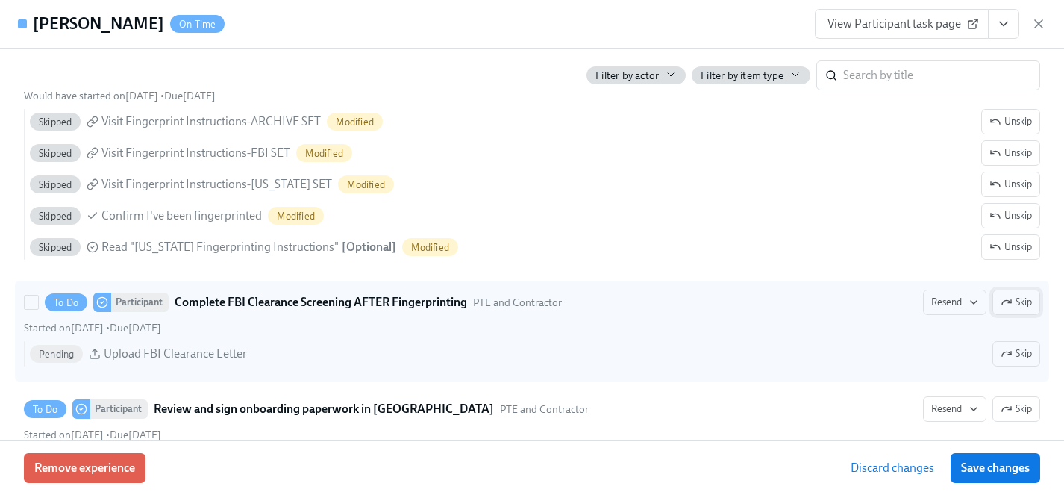
click at [1027, 302] on span "Skip" at bounding box center [1015, 302] width 31 height 15
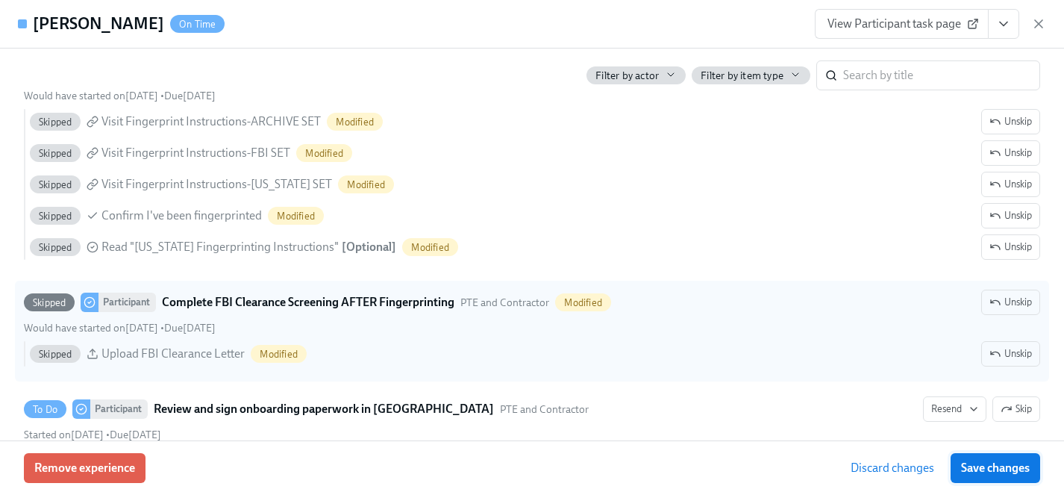
click at [1000, 466] on span "Save changes" at bounding box center [995, 467] width 69 height 15
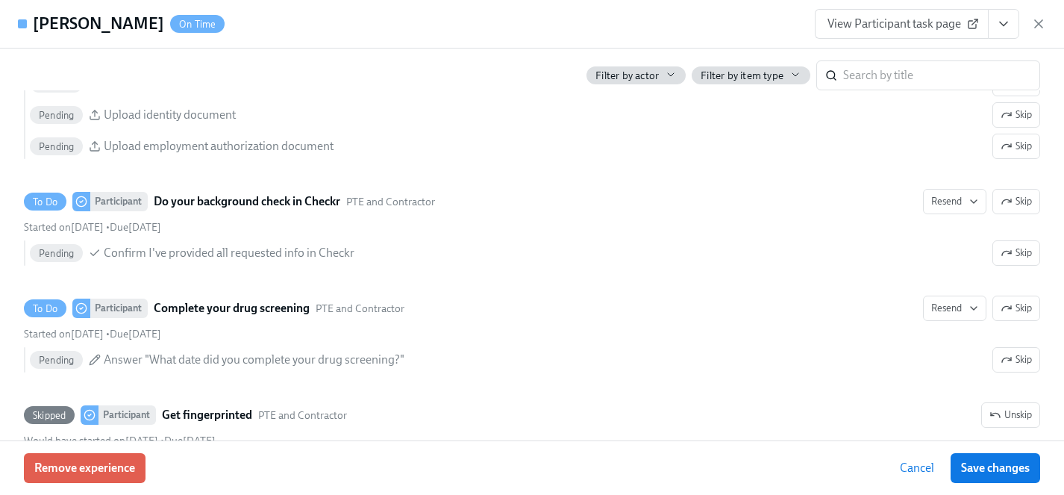
scroll to position [1733, 0]
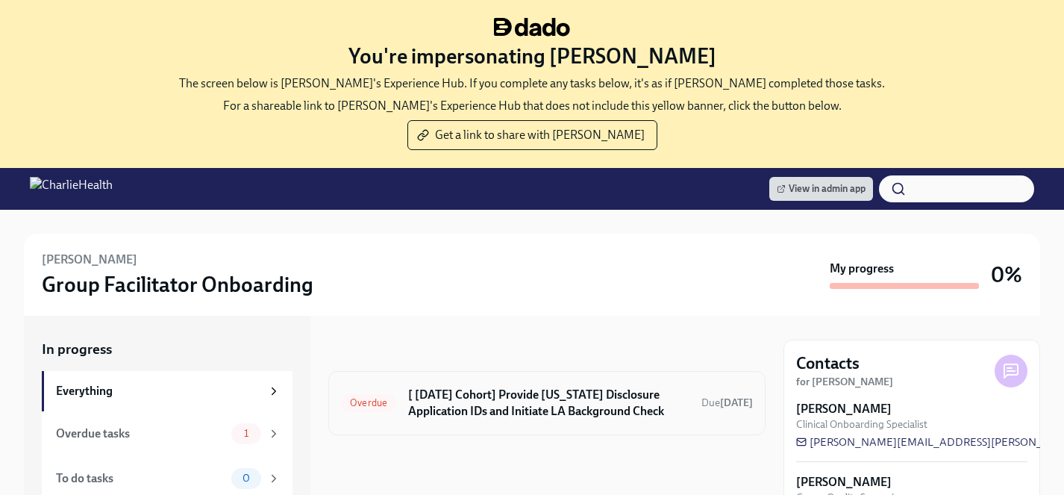
click at [471, 401] on h6 "[ [DATE] Cohort] Provide [US_STATE] Disclosure Application IDs and Initiate LA …" at bounding box center [548, 402] width 281 height 33
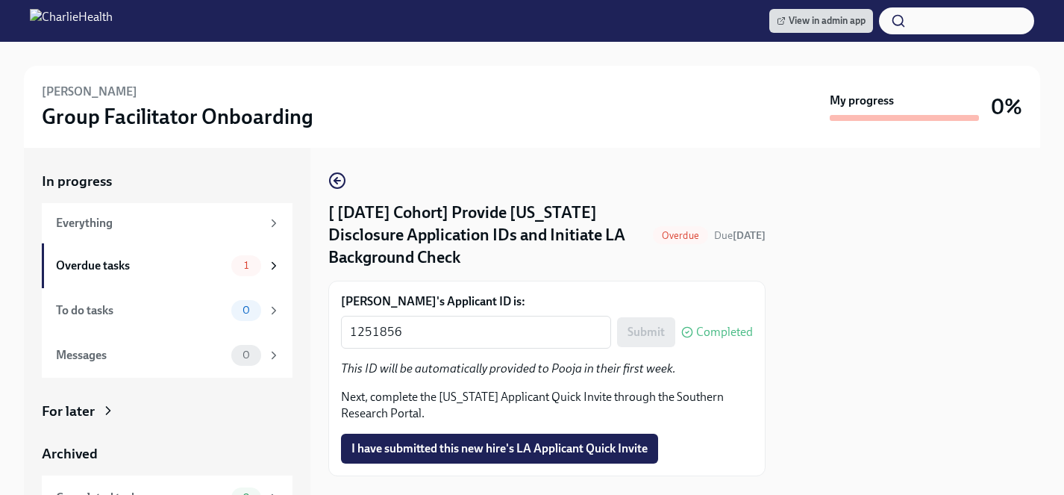
scroll to position [22, 0]
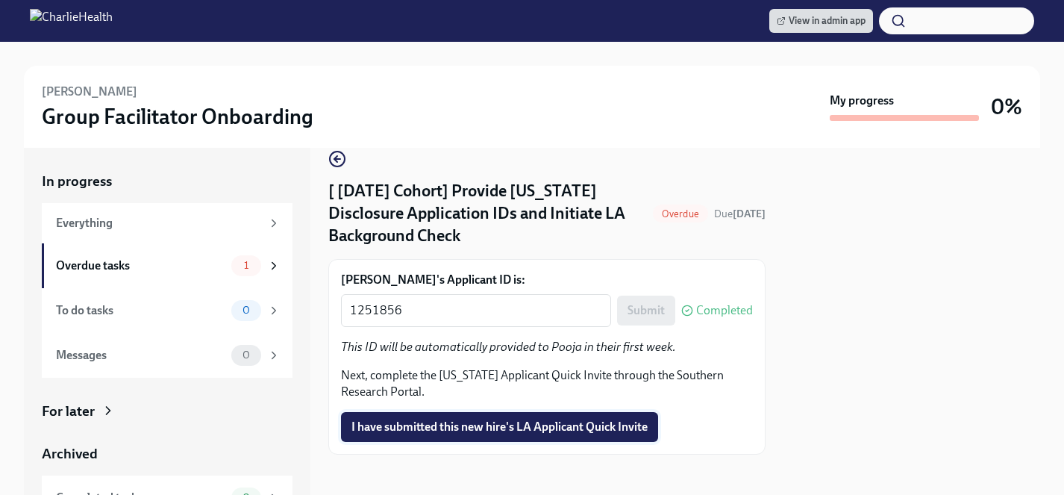
click at [472, 433] on span "I have submitted this new hire's LA Applicant Quick Invite" at bounding box center [499, 426] width 296 height 15
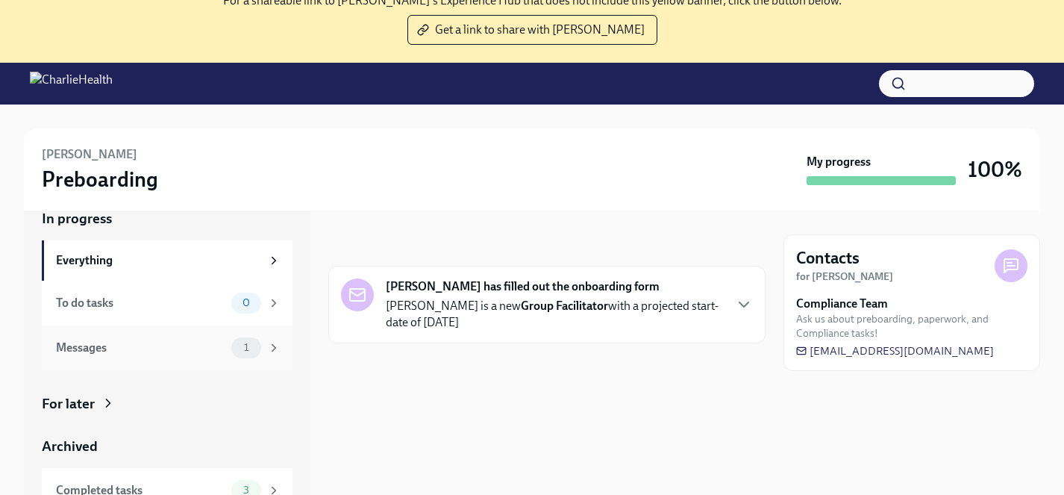
scroll to position [125, 0]
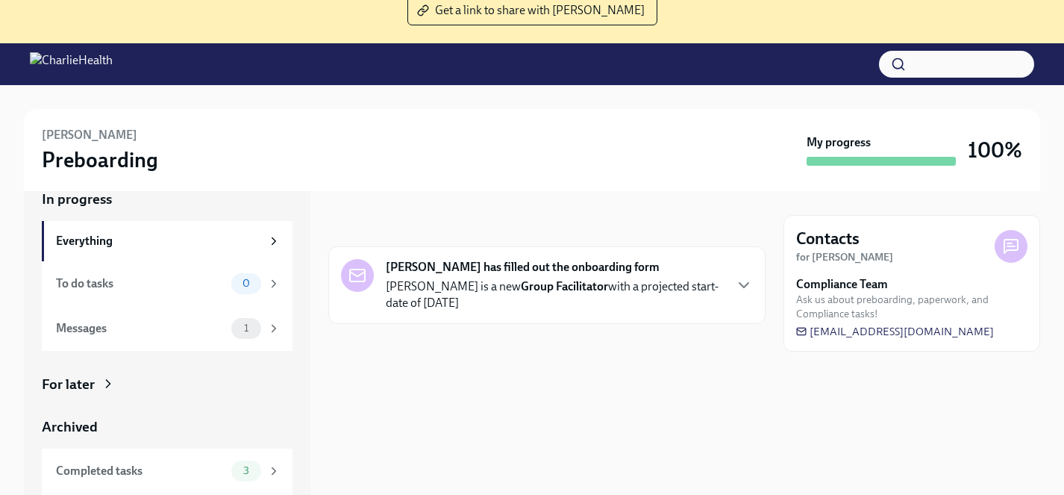
click at [87, 385] on div "For later" at bounding box center [68, 384] width 53 height 19
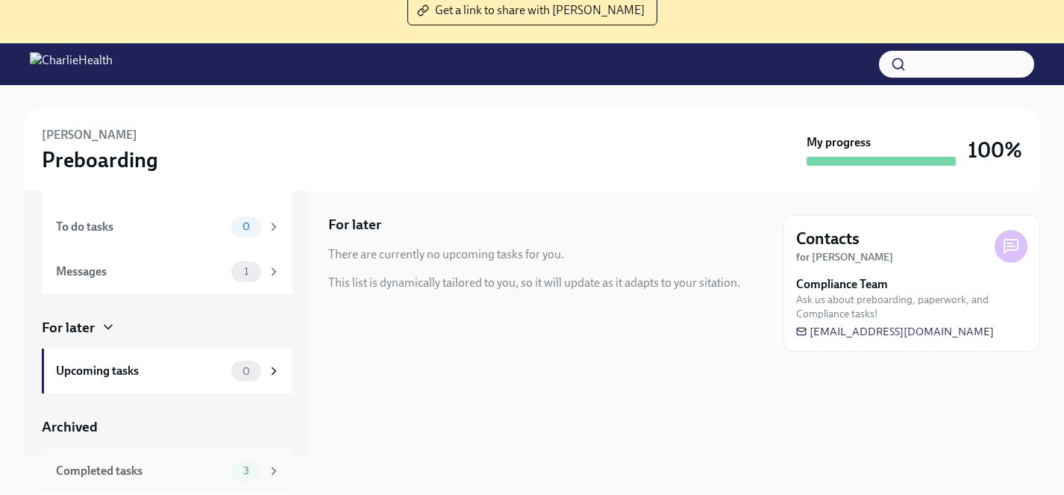
scroll to position [168, 0]
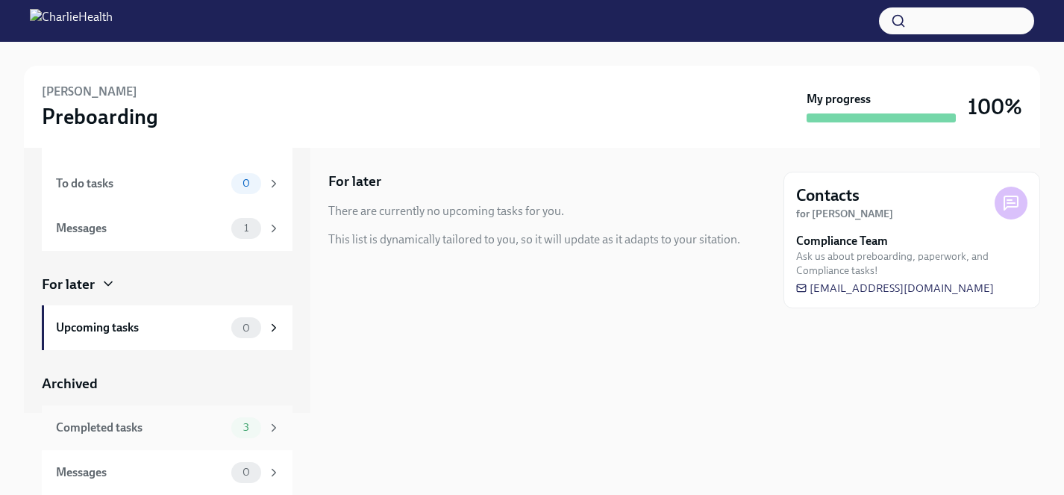
click at [153, 429] on div "Completed tasks" at bounding box center [140, 427] width 169 height 16
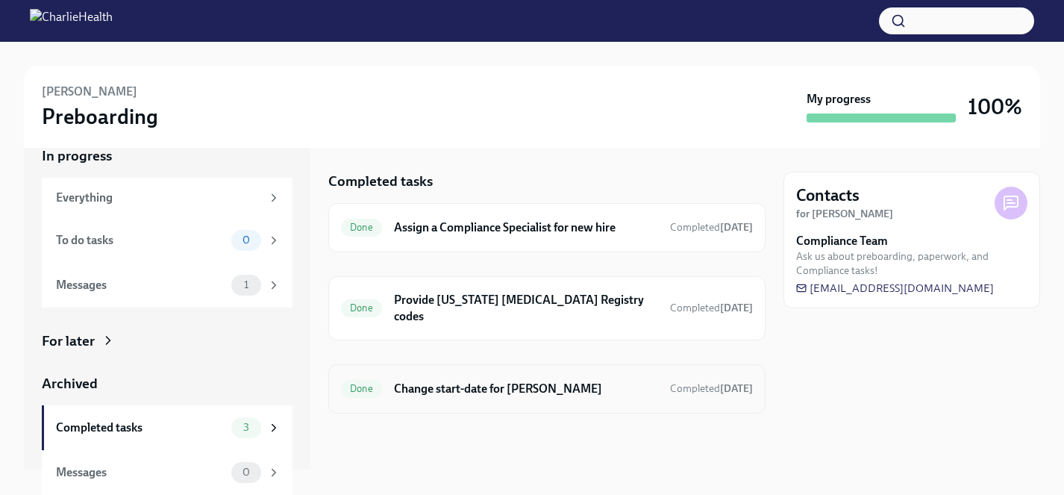
click at [513, 380] on h6 "Change start-date for Rachel Camarote" at bounding box center [526, 388] width 264 height 16
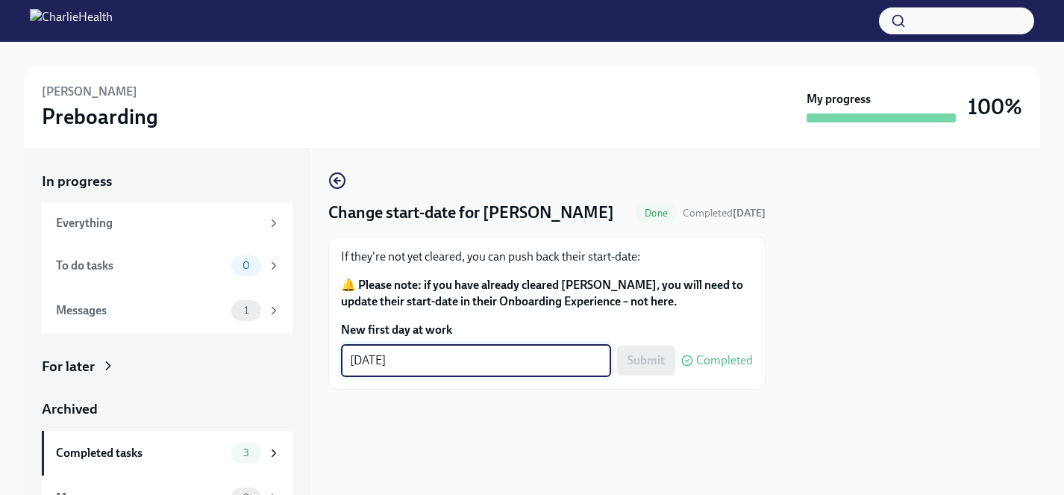
click at [380, 357] on textarea "10/20/2025" at bounding box center [476, 360] width 252 height 18
type textarea "10/27/2025"
click at [644, 360] on span "Submit" at bounding box center [645, 360] width 37 height 15
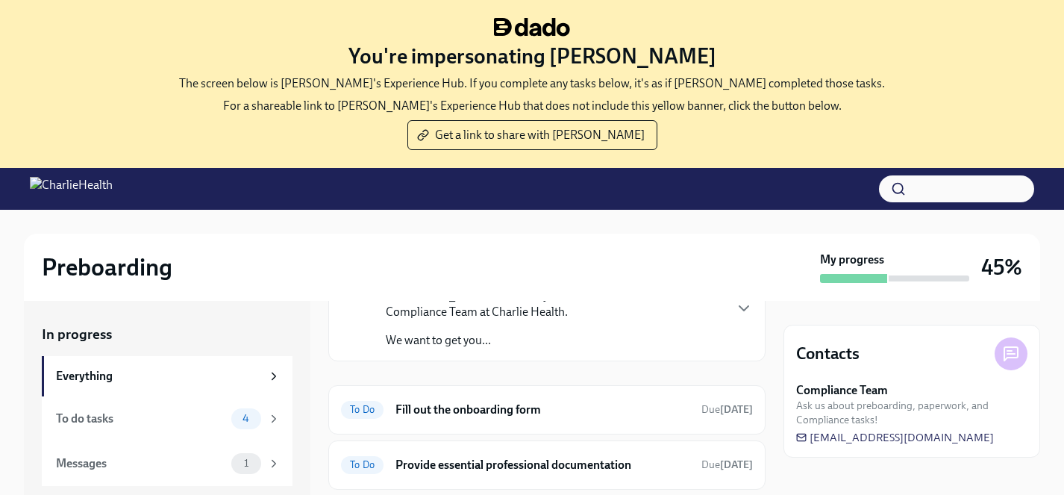
scroll to position [116, 0]
click at [485, 401] on h6 "Fill out the onboarding form" at bounding box center [542, 409] width 294 height 16
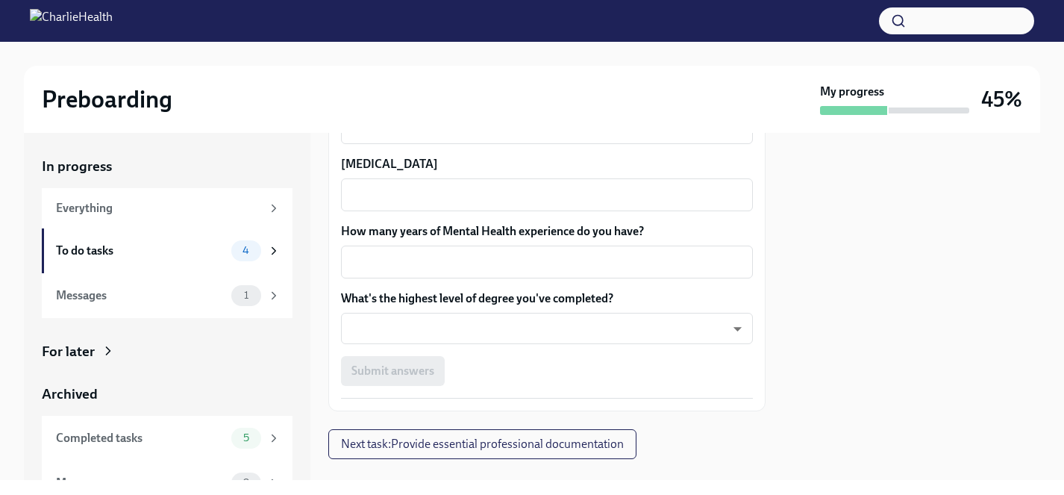
scroll to position [1457, 0]
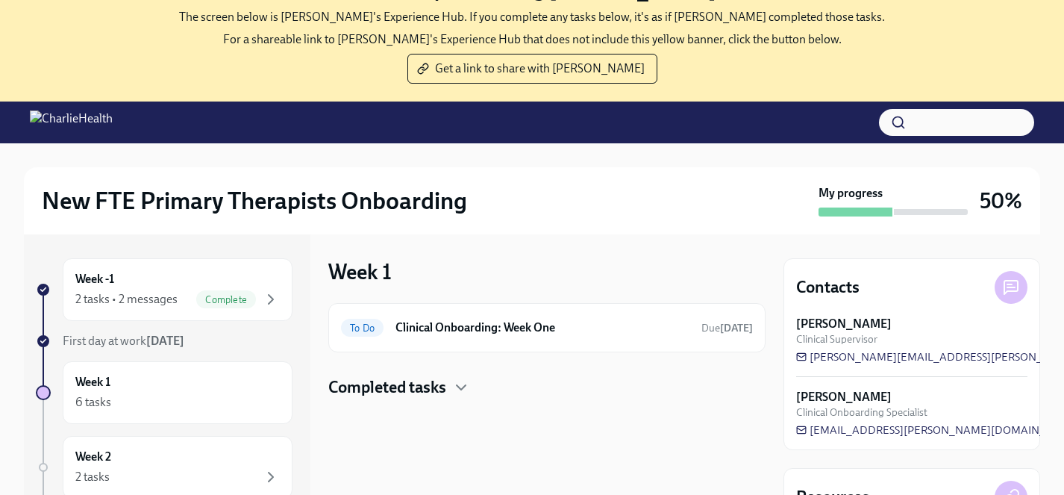
scroll to position [73, 0]
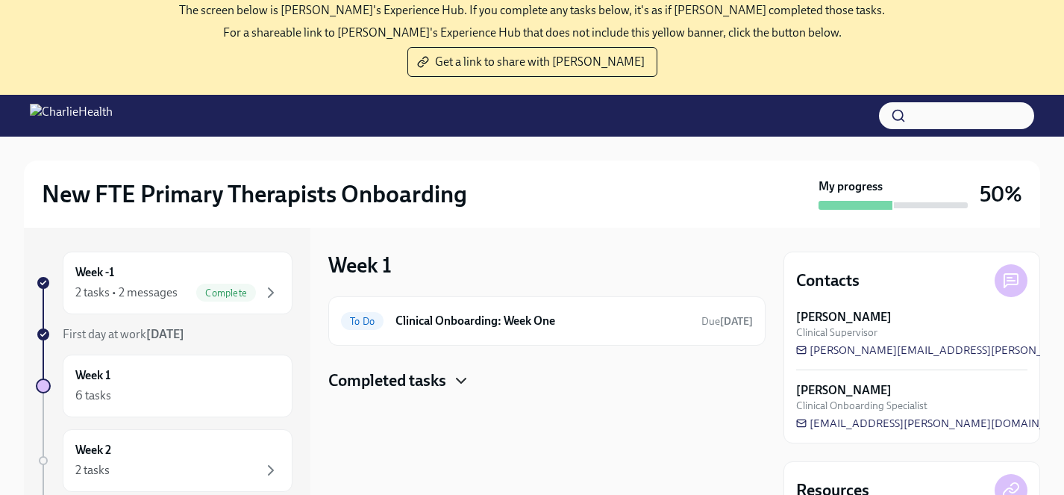
click at [460, 379] on icon "button" at bounding box center [461, 380] width 9 height 4
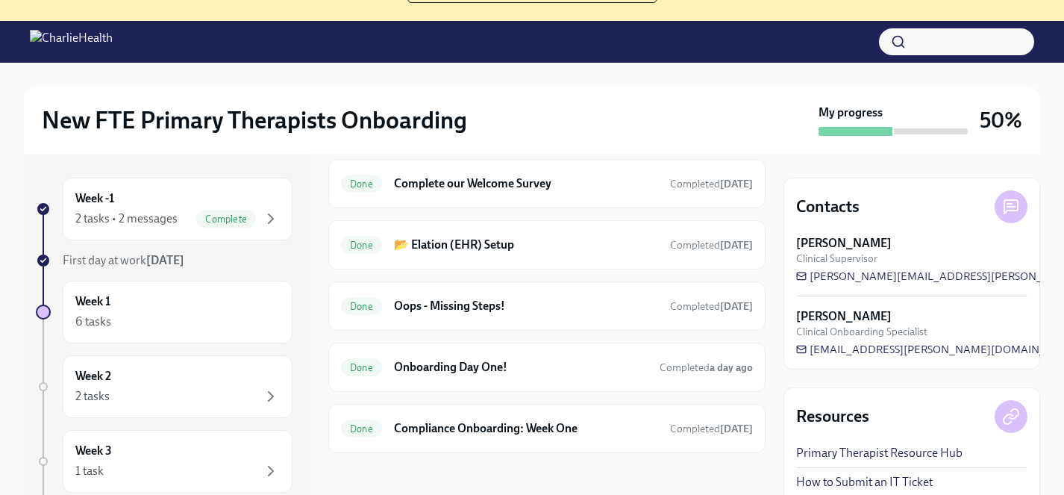
scroll to position [153, 0]
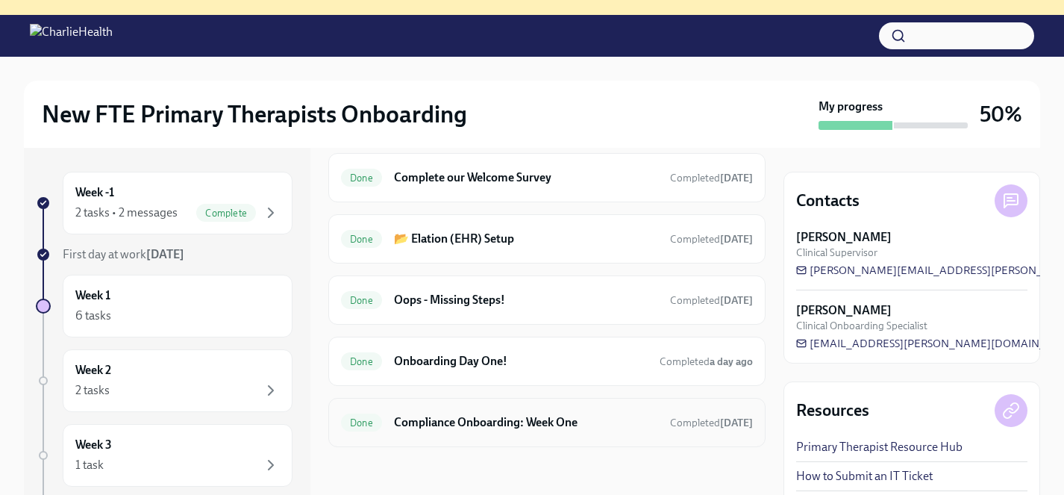
click at [450, 422] on h6 "Compliance Onboarding: Week One" at bounding box center [526, 422] width 264 height 16
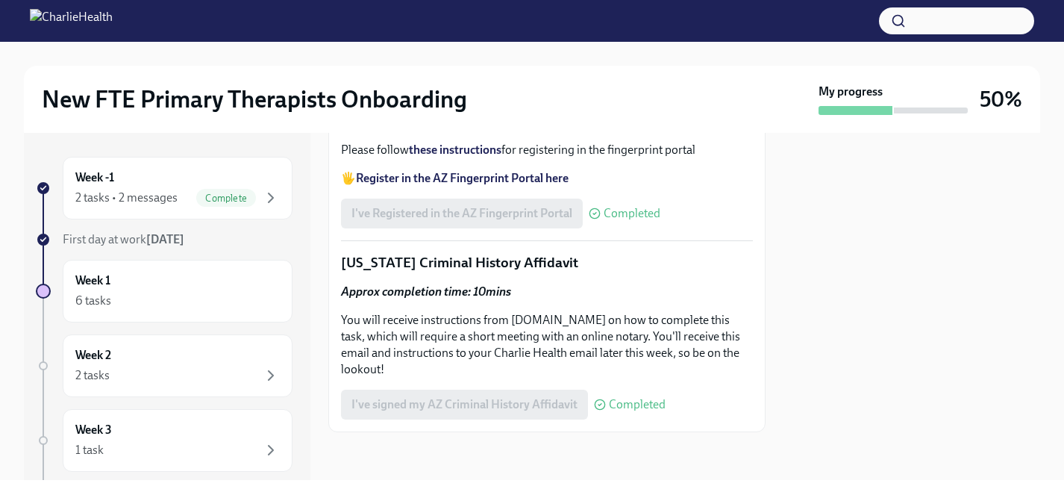
scroll to position [2255, 0]
click at [182, 369] on div "2 tasks" at bounding box center [177, 375] width 204 height 18
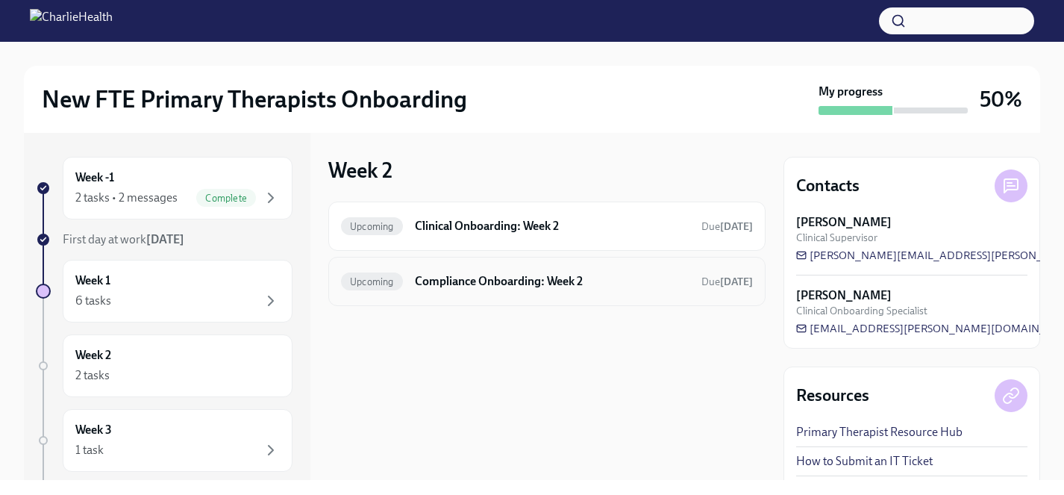
click at [505, 278] on h6 "Compliance Onboarding: Week 2" at bounding box center [552, 281] width 275 height 16
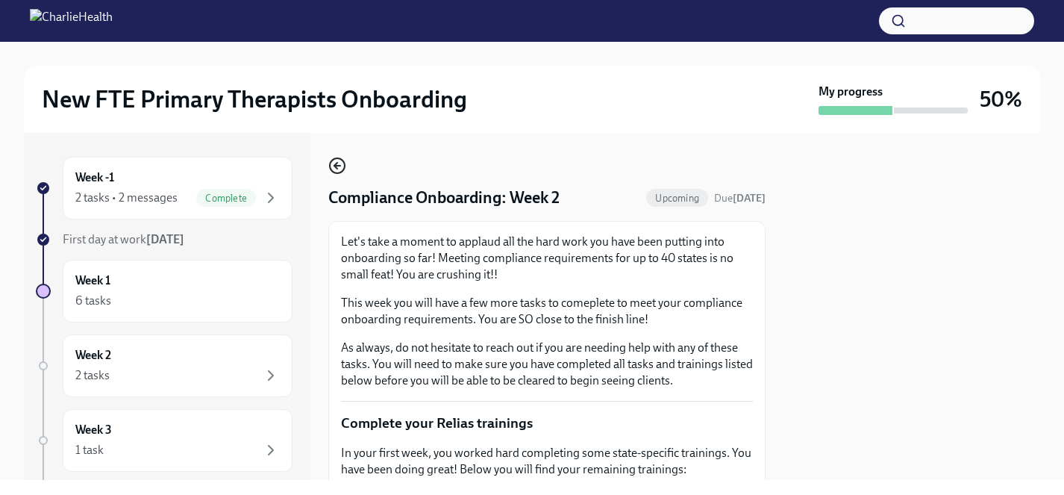
click at [334, 158] on circle "button" at bounding box center [337, 165] width 15 height 15
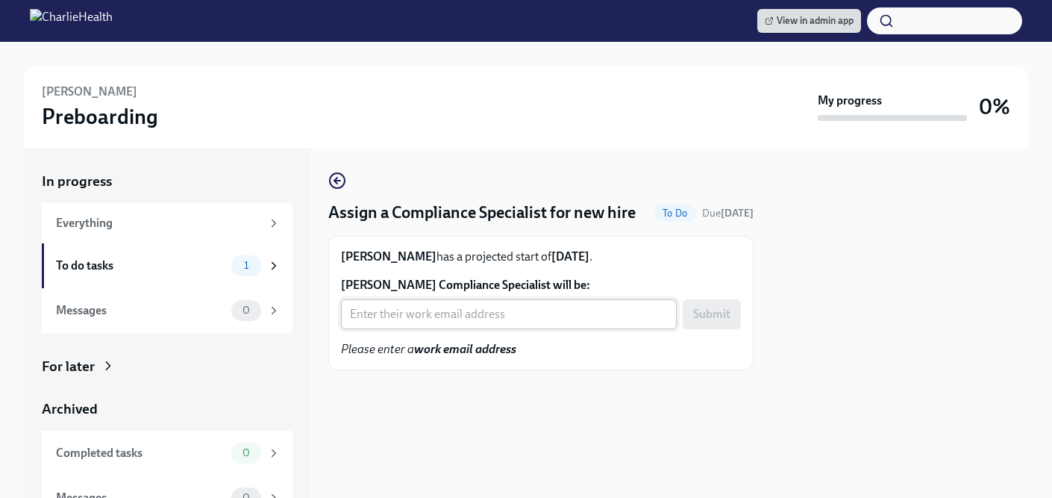
click at [416, 329] on input "[PERSON_NAME] Compliance Specialist will be:" at bounding box center [509, 314] width 336 height 30
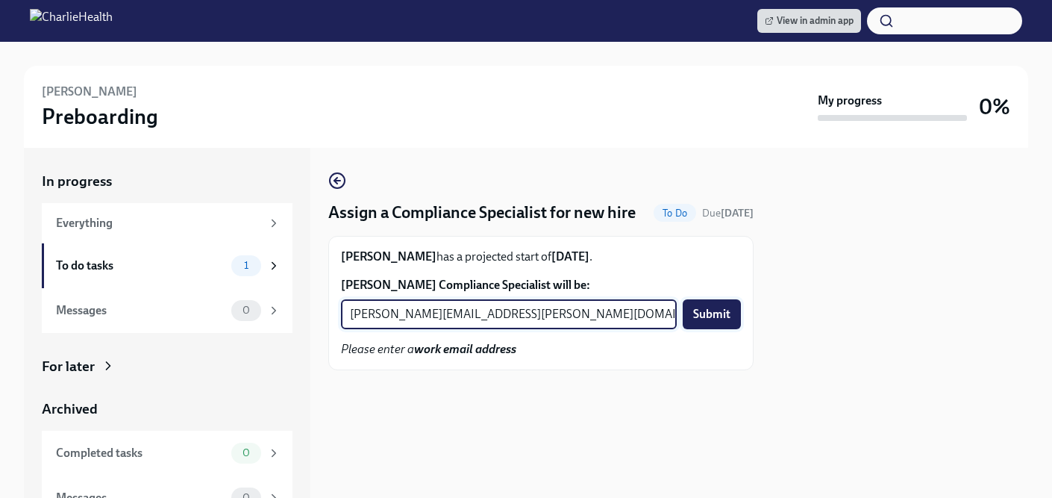
type input "[PERSON_NAME][EMAIL_ADDRESS][PERSON_NAME][DOMAIN_NAME]"
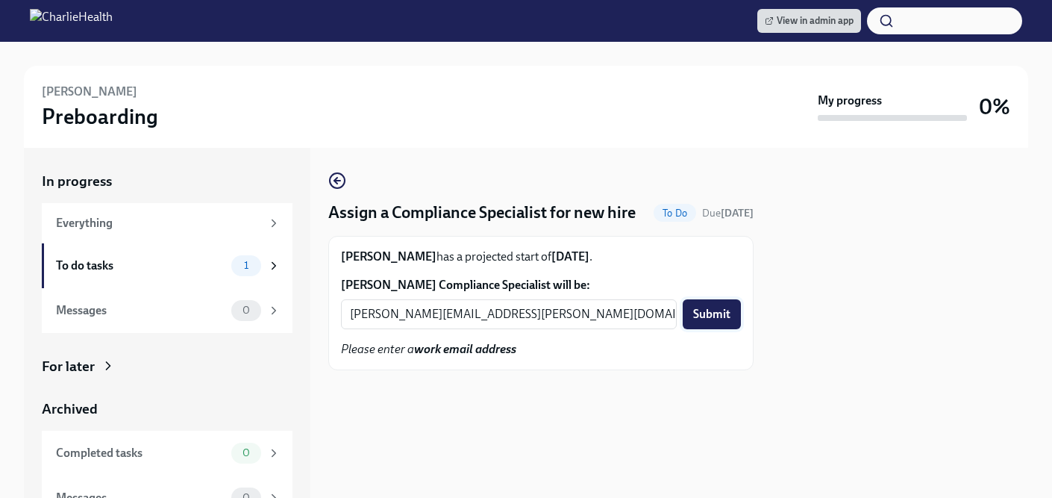
click at [708, 322] on span "Submit" at bounding box center [711, 314] width 37 height 15
click at [404, 329] on input "[PERSON_NAME] Compliance Specialist will be:" at bounding box center [509, 314] width 336 height 30
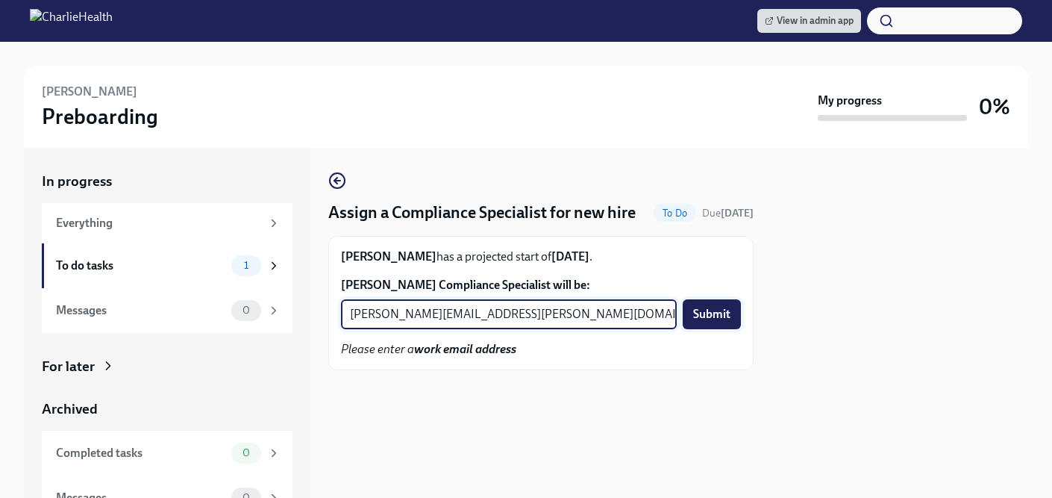
type input "[PERSON_NAME][EMAIL_ADDRESS][PERSON_NAME][DOMAIN_NAME]"
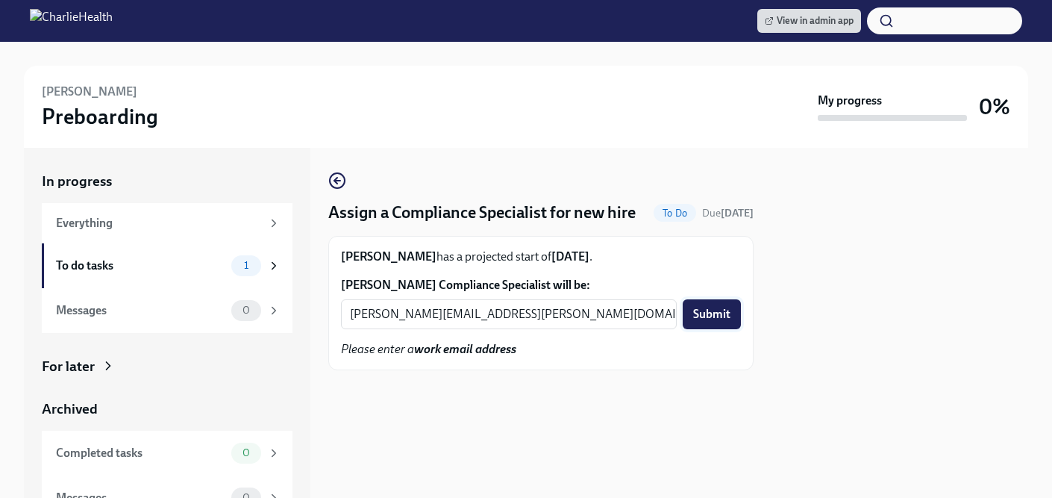
click at [721, 322] on span "Submit" at bounding box center [711, 314] width 37 height 15
